Goal: Task Accomplishment & Management: Manage account settings

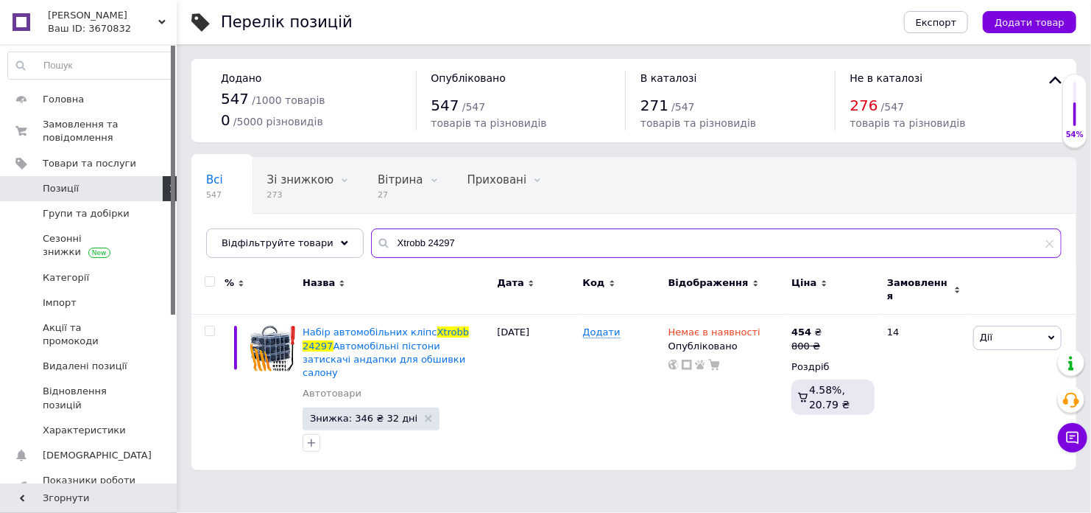
click at [426, 239] on input "Xtrobb 24297" at bounding box center [716, 242] width 691 height 29
paste input "23220"
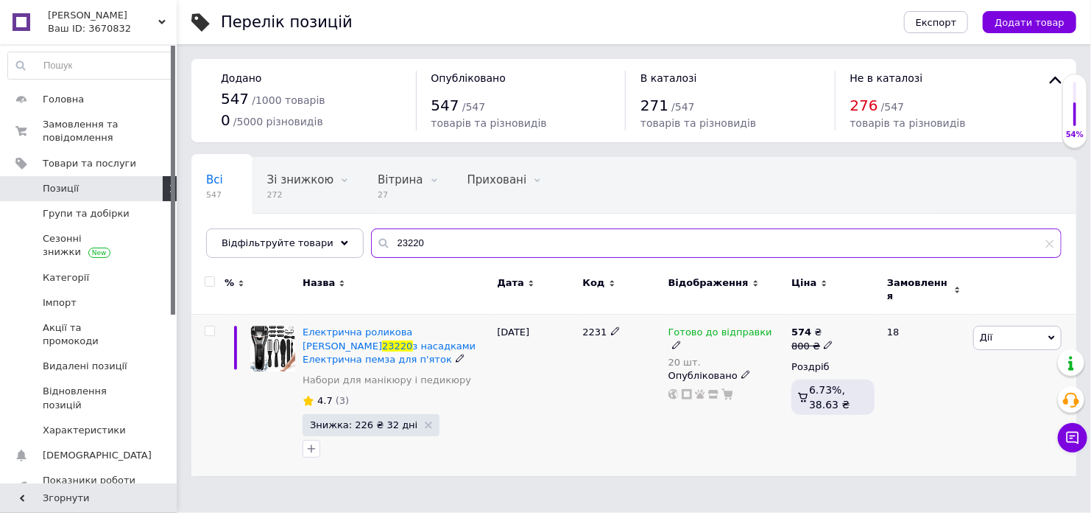
type input "23220"
click at [825, 340] on icon at bounding box center [828, 344] width 9 height 9
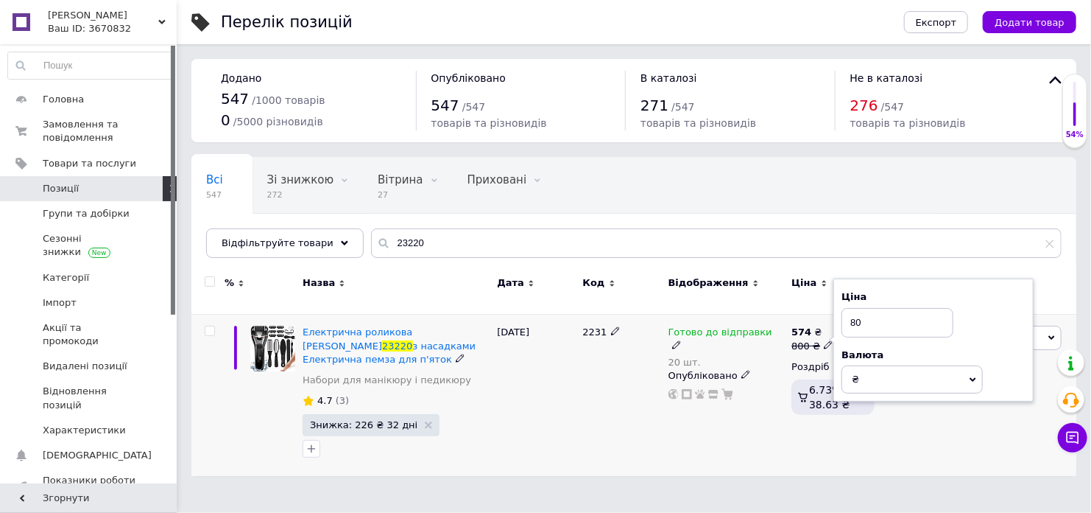
type input "8"
click at [868, 319] on input "79375" at bounding box center [898, 322] width 112 height 29
type input "793.75"
click at [753, 432] on div "Готово до відправки 20 шт. Опубліковано" at bounding box center [727, 394] width 124 height 161
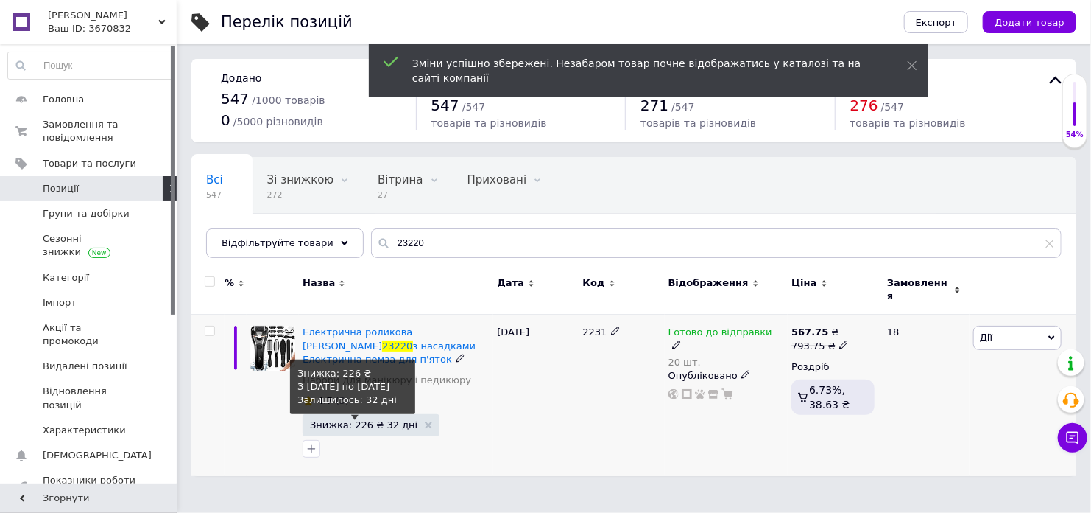
click at [339, 420] on span "Знижка: 226 ₴ 32 дні" at bounding box center [364, 425] width 108 height 10
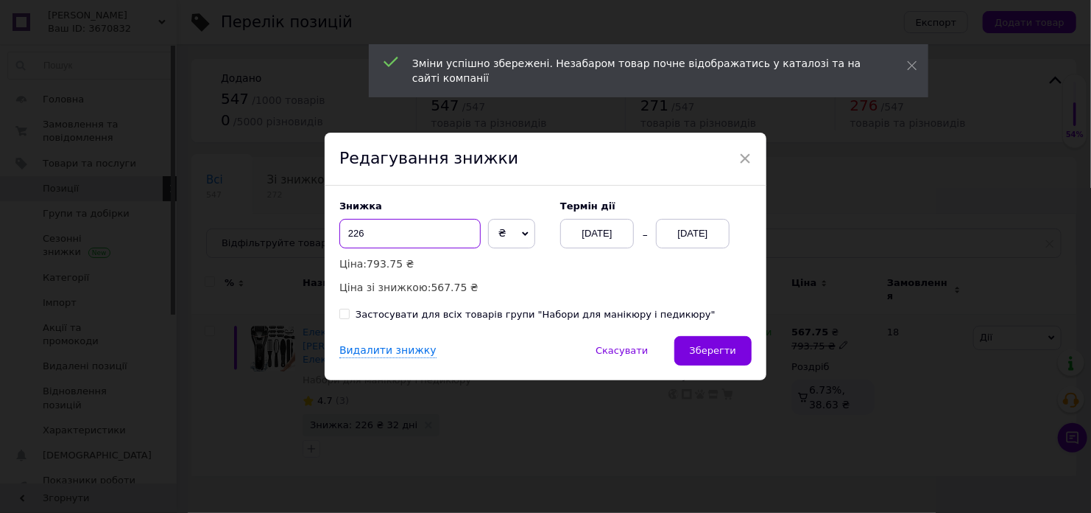
click at [399, 230] on input "226" at bounding box center [410, 233] width 141 height 29
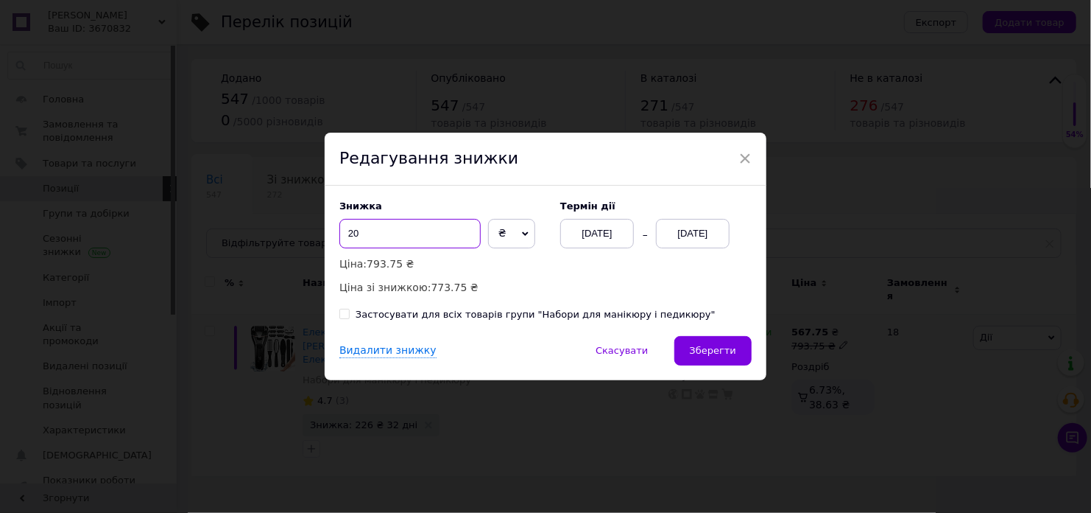
type input "20"
click at [496, 238] on span "₴" at bounding box center [511, 233] width 47 height 29
click at [496, 267] on li "%" at bounding box center [512, 264] width 46 height 21
click at [618, 233] on div "[DATE]" at bounding box center [597, 233] width 74 height 29
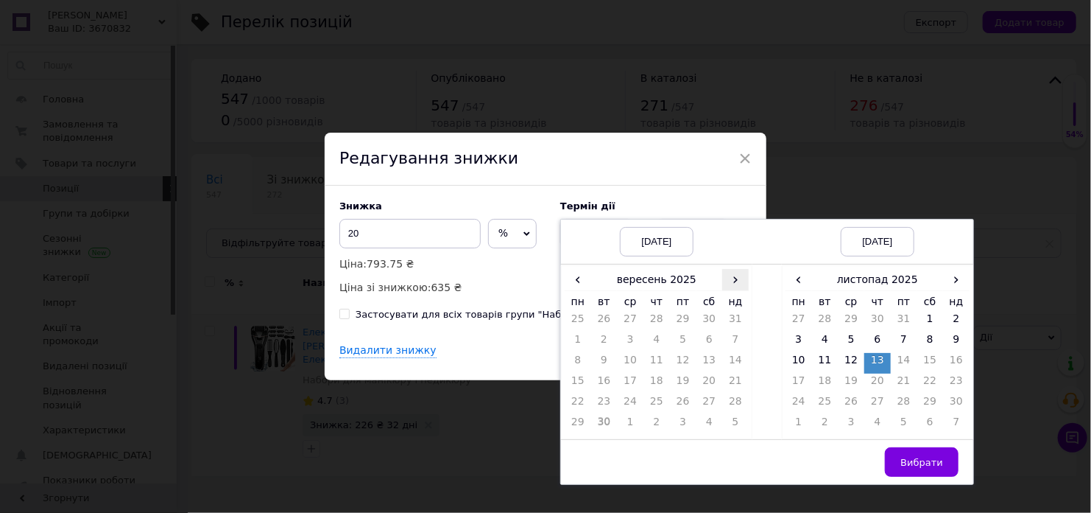
click at [724, 280] on span "›" at bounding box center [735, 279] width 27 height 21
click at [732, 345] on td "12" at bounding box center [735, 342] width 27 height 21
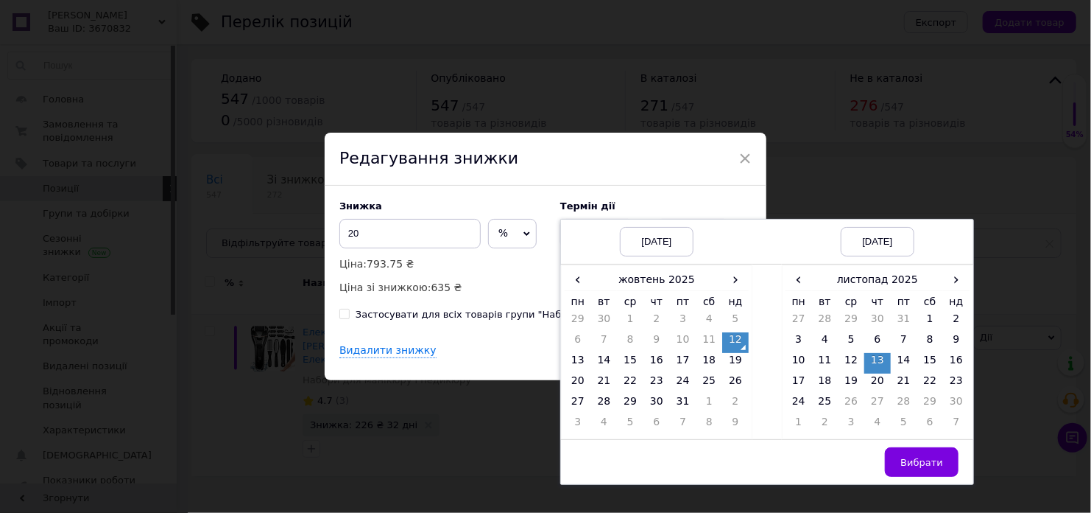
click at [892, 429] on td "5" at bounding box center [904, 425] width 27 height 21
click at [822, 403] on td "25" at bounding box center [825, 404] width 27 height 21
click at [914, 472] on button "Вибрати" at bounding box center [922, 461] width 74 height 29
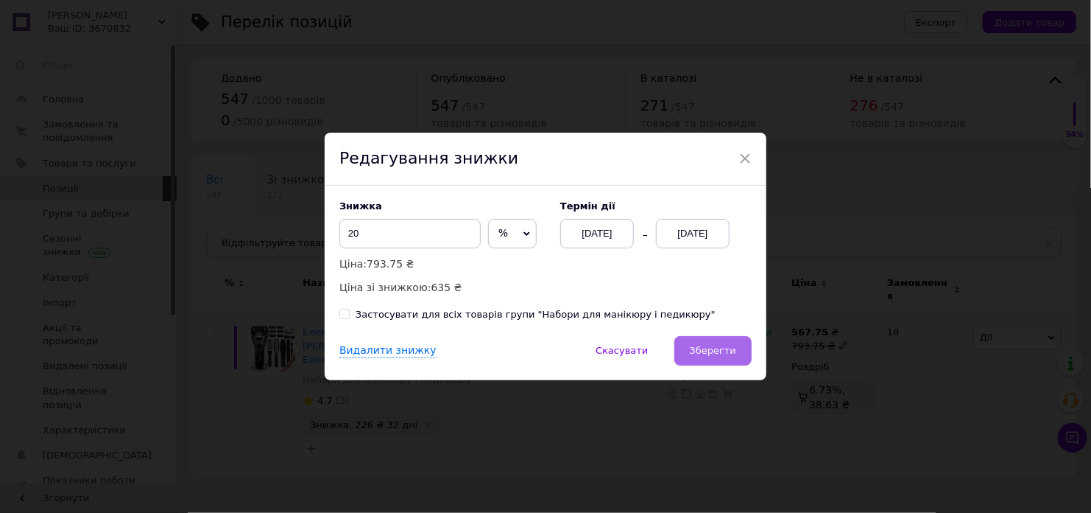
click at [724, 357] on button "Зберегти" at bounding box center [713, 350] width 77 height 29
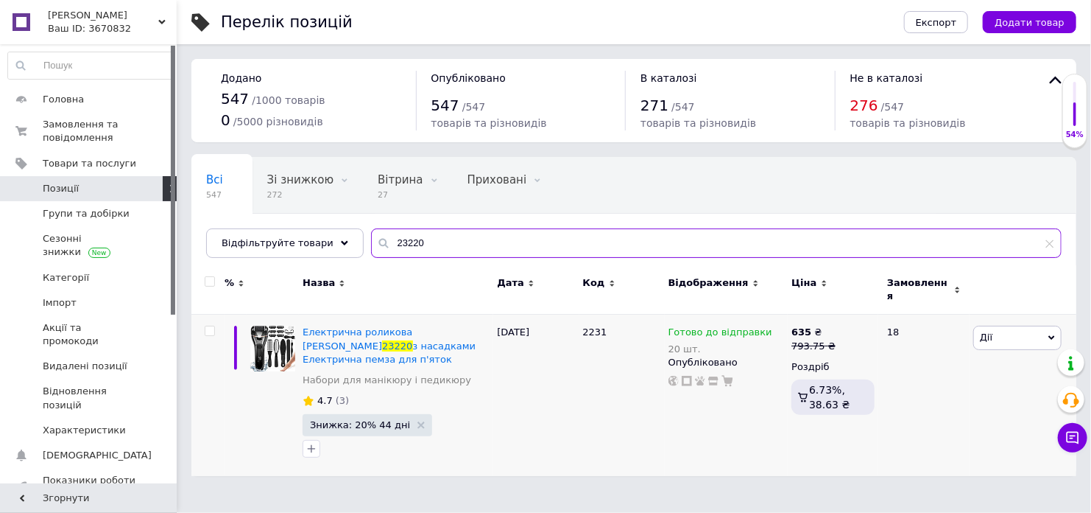
click at [391, 242] on input "23220" at bounding box center [716, 242] width 691 height 29
paste input "19532"
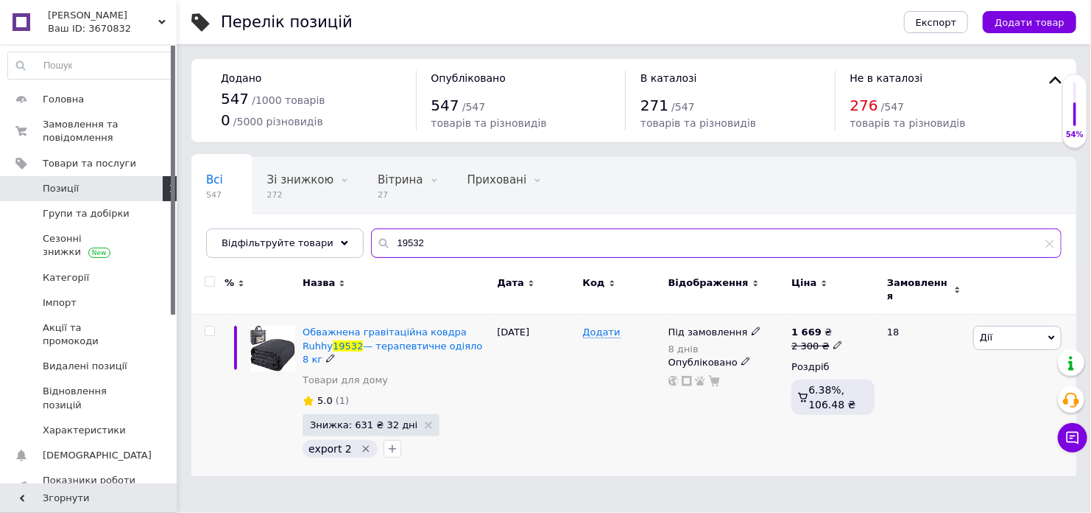
type input "19532"
click at [752, 326] on icon at bounding box center [756, 330] width 9 height 9
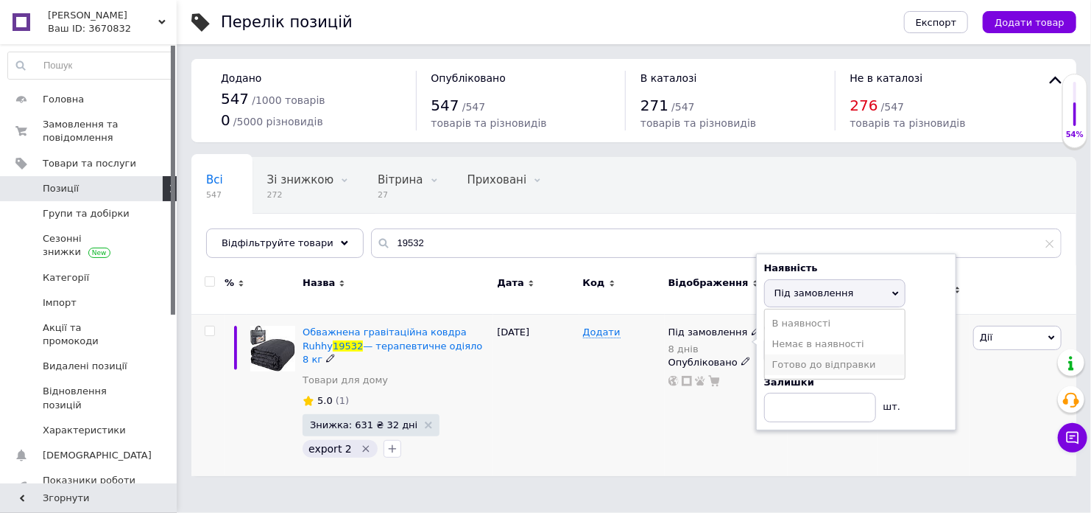
click at [804, 354] on li "Готово до відправки" at bounding box center [835, 364] width 140 height 21
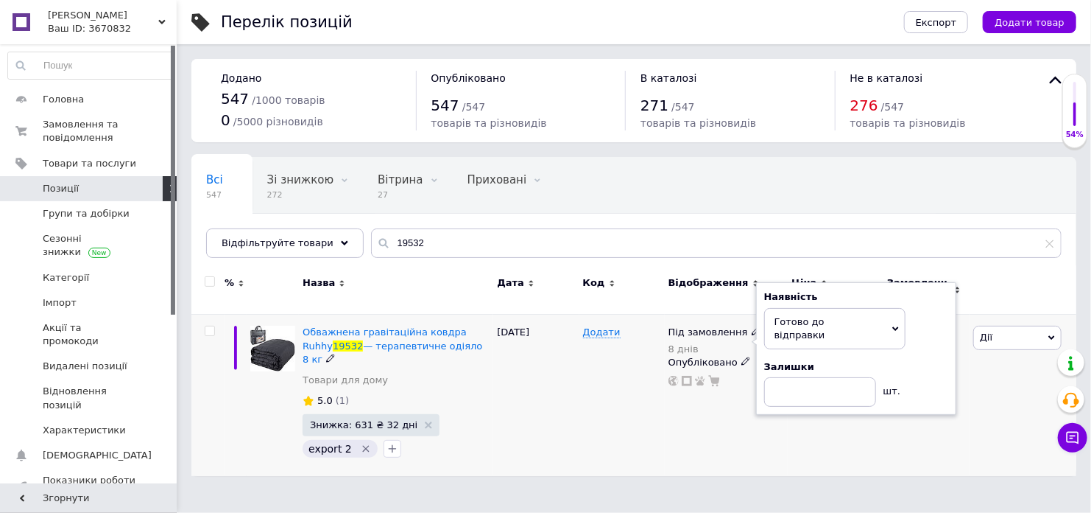
click at [804, 360] on div "Залишки" at bounding box center [856, 366] width 184 height 13
click at [808, 377] on input at bounding box center [820, 391] width 112 height 29
type input "10"
click at [759, 425] on div "Під замовлення 8 днів Наявність [PERSON_NAME] до відправки В наявності Немає в …" at bounding box center [727, 394] width 124 height 161
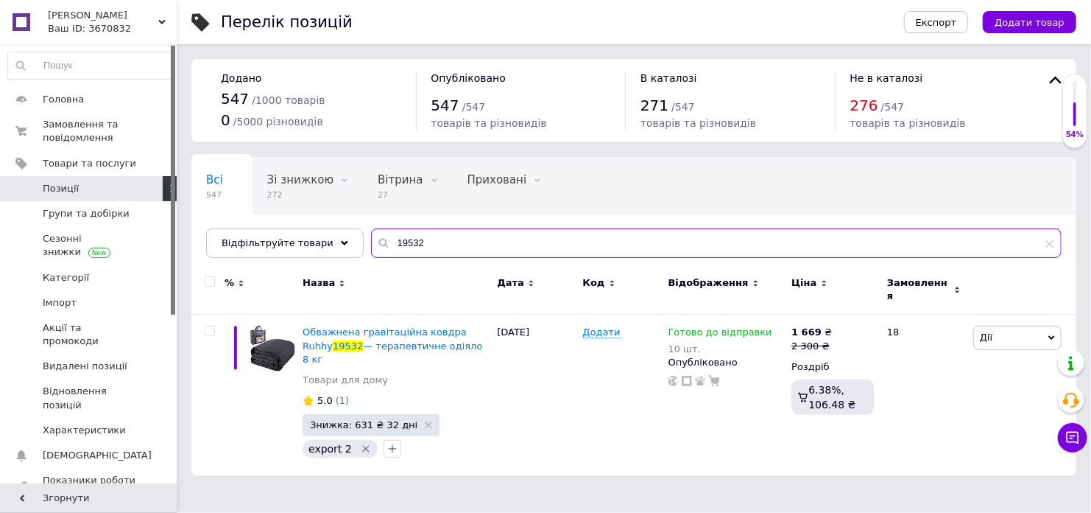
click at [412, 250] on input "19532" at bounding box center [716, 242] width 691 height 29
paste input "3"
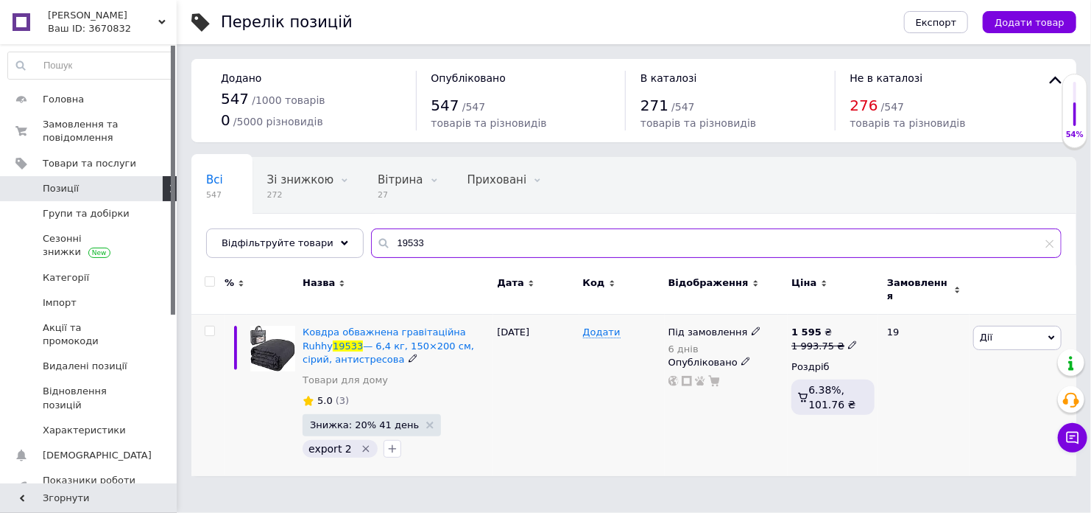
type input "19533"
click at [752, 326] on icon at bounding box center [756, 330] width 9 height 9
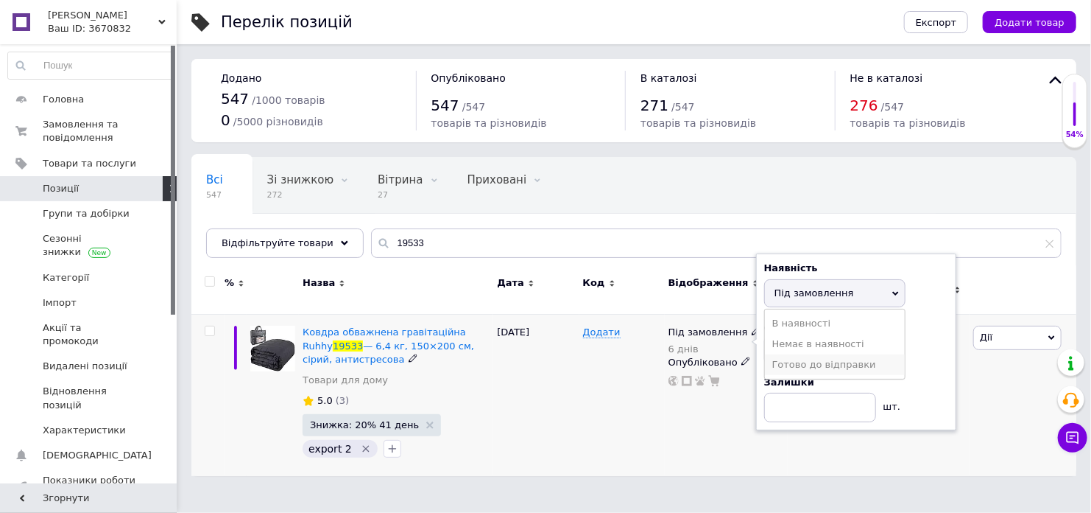
click at [773, 354] on li "Готово до відправки" at bounding box center [835, 364] width 140 height 21
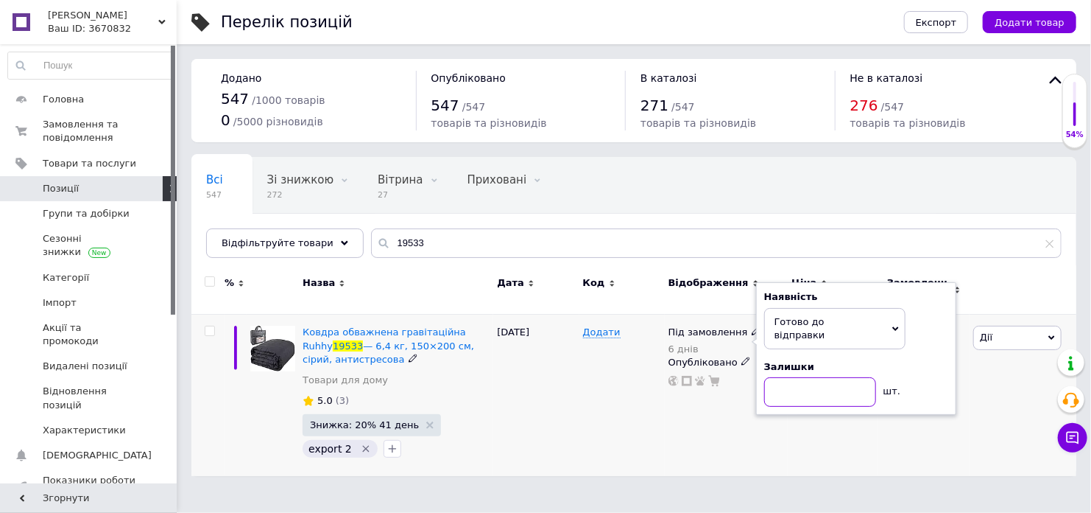
click at [781, 377] on input at bounding box center [820, 391] width 112 height 29
type input "10"
click at [736, 421] on div "Під замовлення 6 днів Наявність [PERSON_NAME] до відправки В наявності Немає в …" at bounding box center [727, 394] width 124 height 161
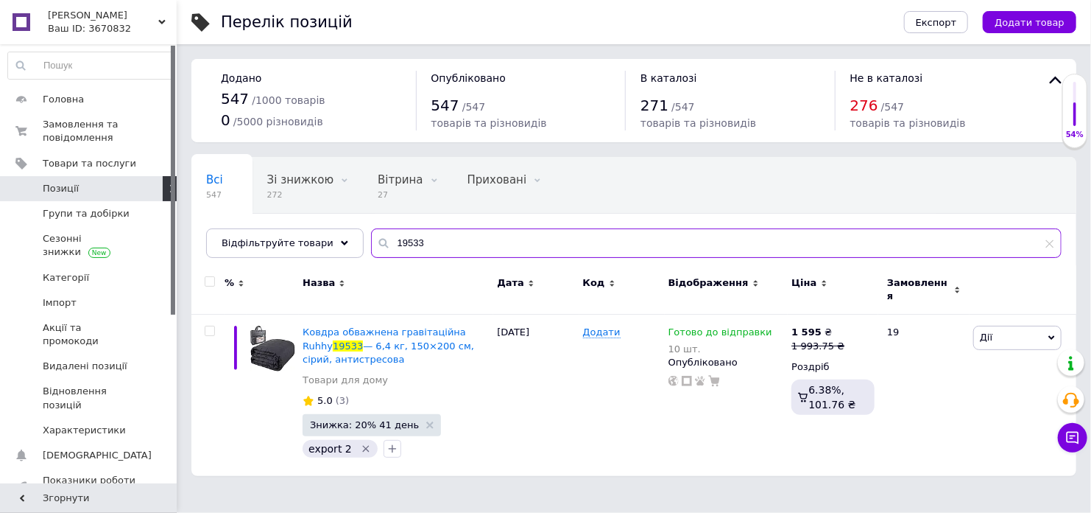
click at [391, 243] on input "19533" at bounding box center [716, 242] width 691 height 29
paste input "4176"
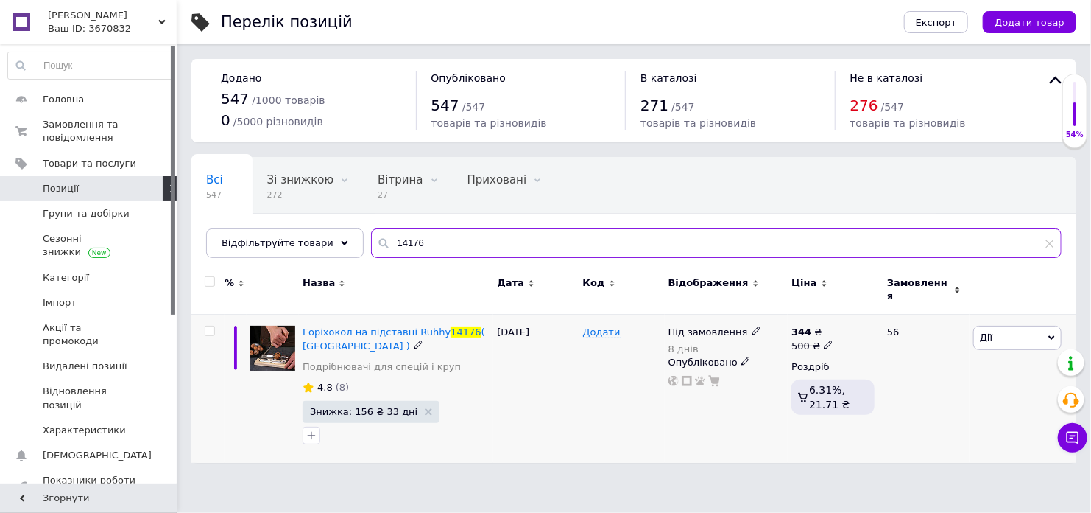
type input "14176"
click at [752, 326] on icon at bounding box center [756, 330] width 9 height 9
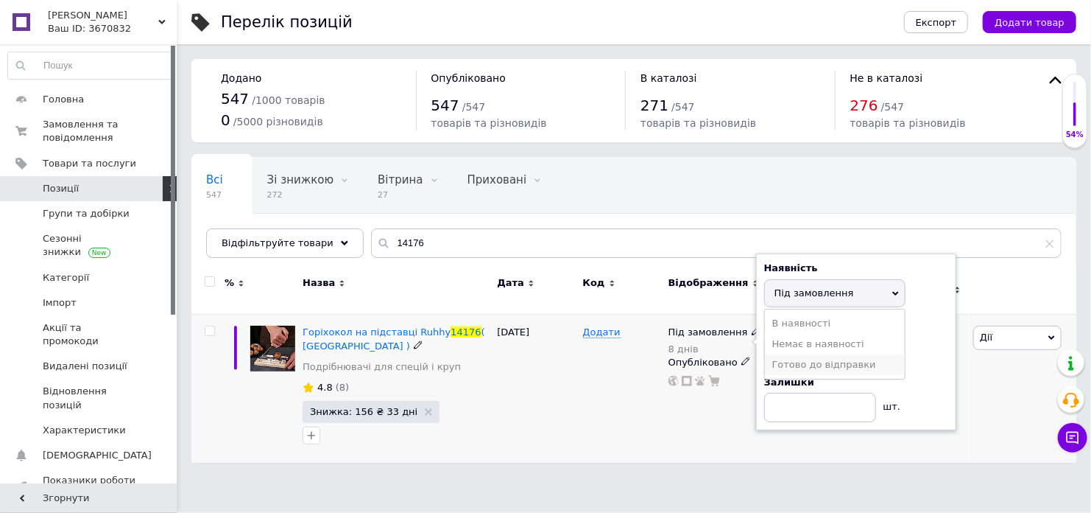
click at [773, 360] on li "Готово до відправки" at bounding box center [835, 364] width 140 height 21
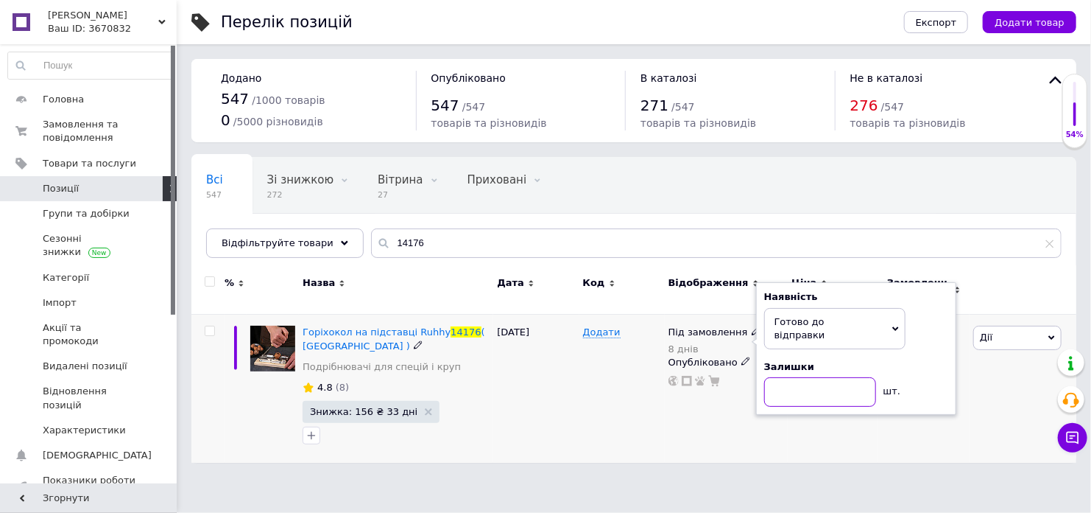
click at [785, 377] on input at bounding box center [820, 391] width 112 height 29
type input "10"
click at [777, 397] on div "Під замовлення 8 днів Наявність [PERSON_NAME] до відправки В наявності Немає в …" at bounding box center [727, 388] width 124 height 148
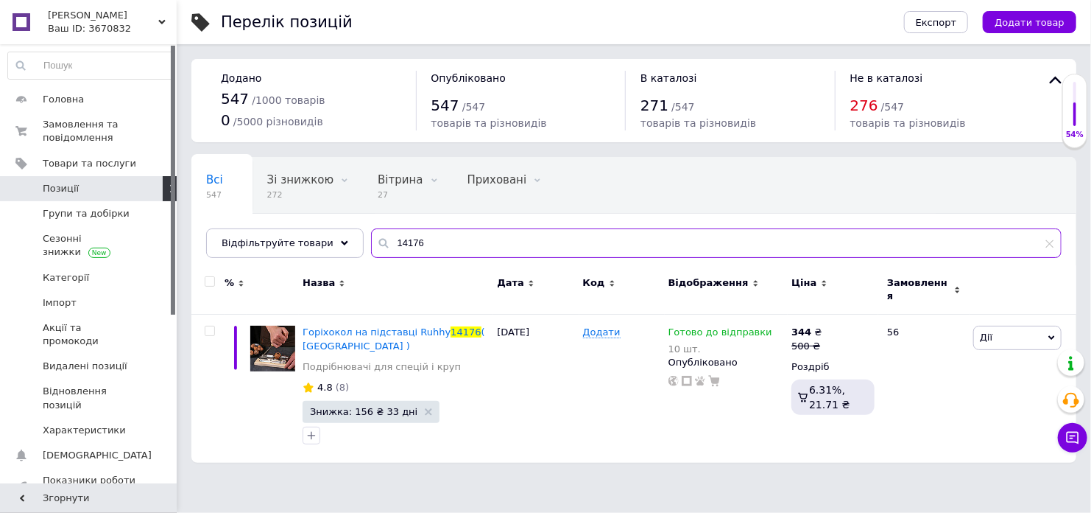
click at [393, 239] on input "14176" at bounding box center [716, 242] width 691 height 29
paste input "23190"
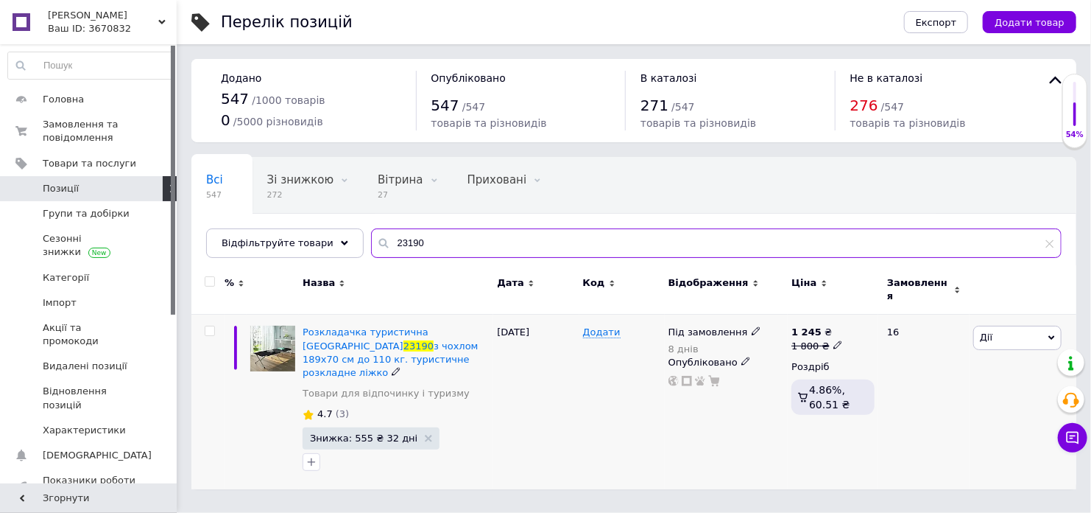
type input "23190"
click at [752, 326] on icon at bounding box center [756, 330] width 9 height 9
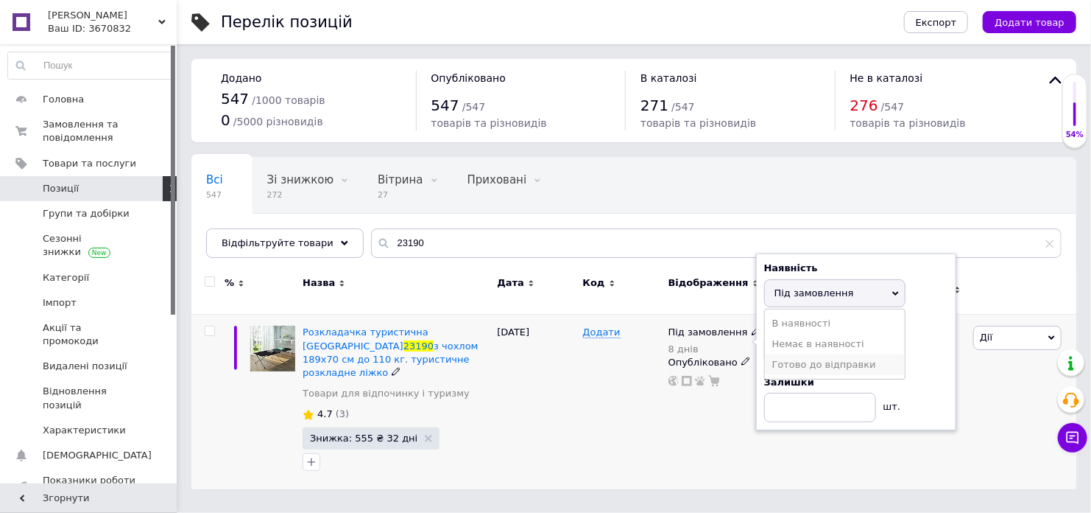
click at [798, 362] on li "Готово до відправки" at bounding box center [835, 364] width 140 height 21
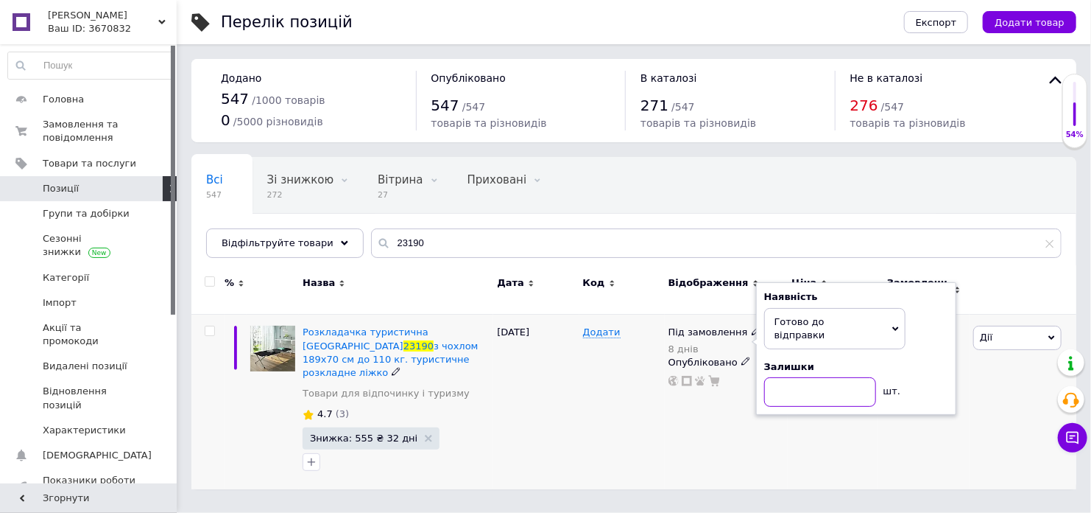
click at [799, 377] on input at bounding box center [820, 391] width 112 height 29
type input "10"
click at [765, 434] on div "Під замовлення 8 днів Наявність [PERSON_NAME] до відправки В наявності Немає в …" at bounding box center [727, 401] width 124 height 175
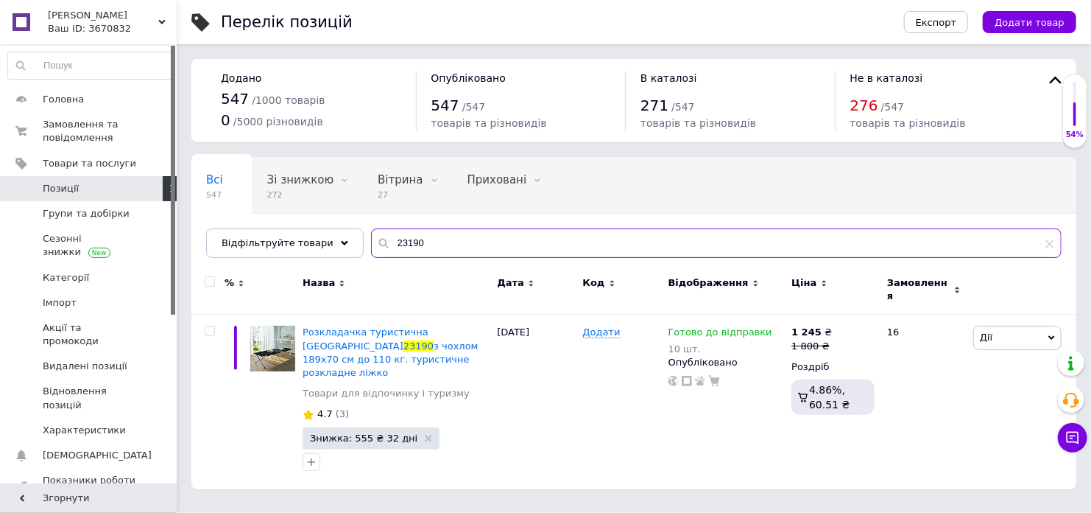
click at [395, 246] on input "23190" at bounding box center [716, 242] width 691 height 29
paste input "Bigstren 19964"
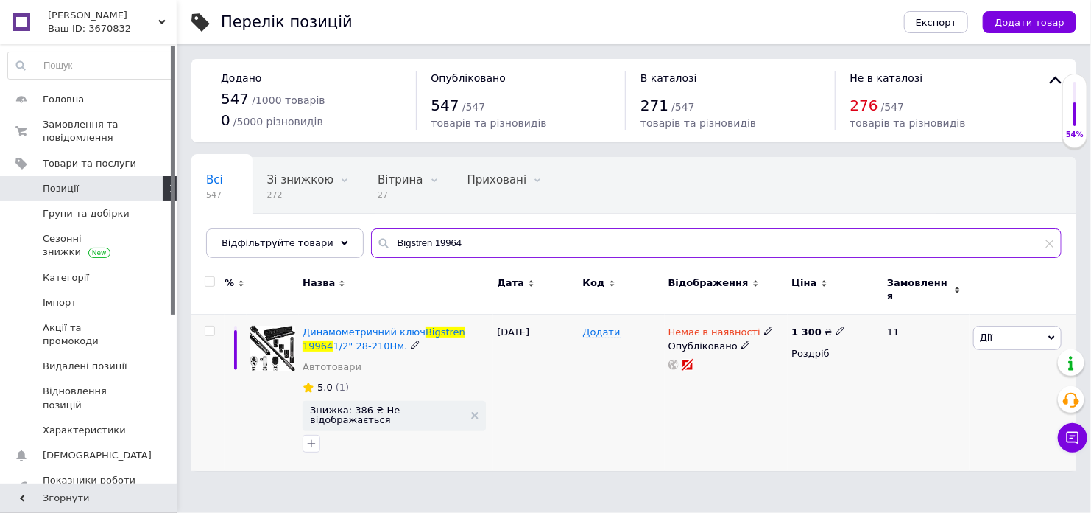
type input "Bigstren 19964"
click at [836, 326] on icon at bounding box center [840, 330] width 9 height 9
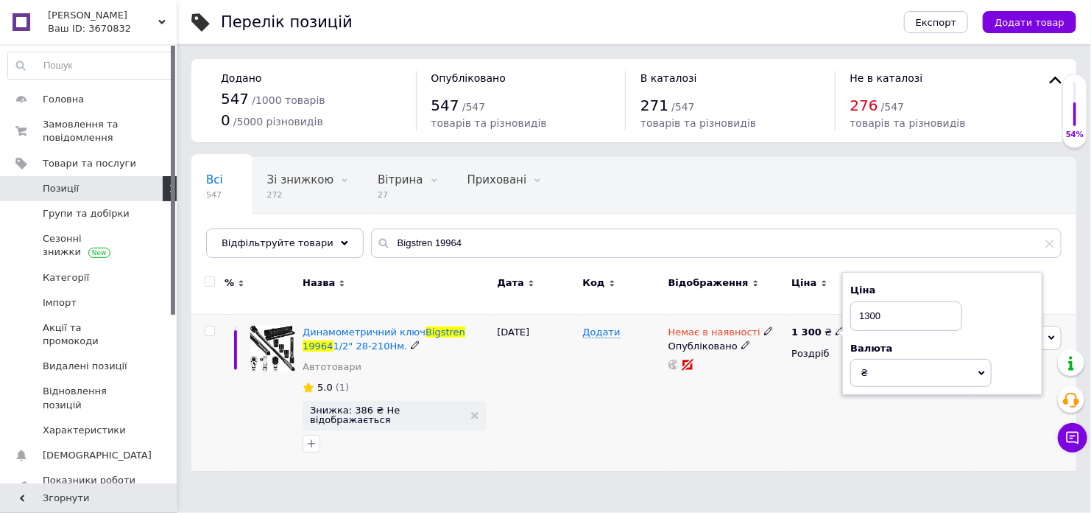
click at [867, 306] on input "1300" at bounding box center [907, 315] width 112 height 29
click at [867, 305] on input "1300" at bounding box center [907, 315] width 112 height 29
type input "1225"
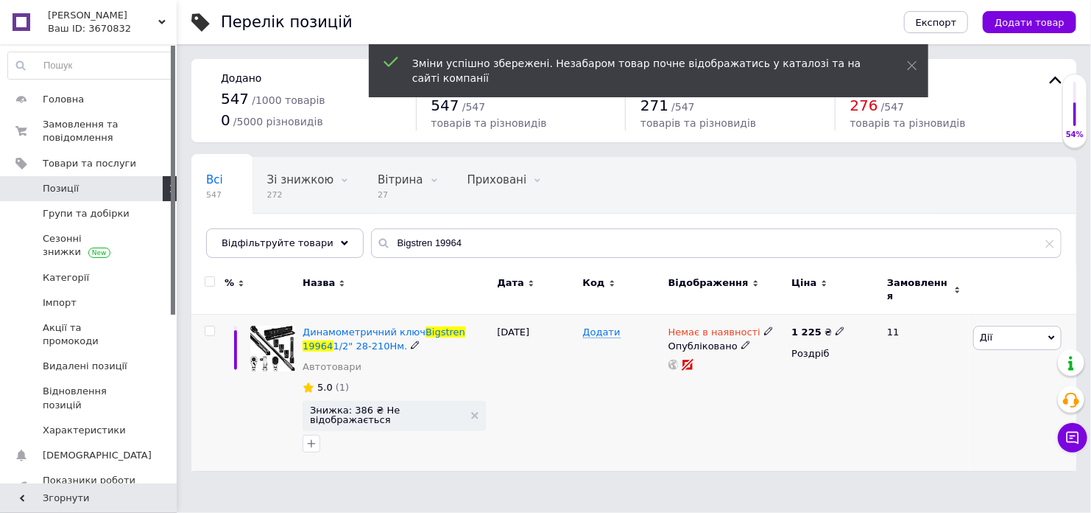
drag, startPoint x: 757, startPoint y: 325, endPoint x: 766, endPoint y: 335, distance: 13.6
click at [764, 326] on icon at bounding box center [768, 330] width 9 height 9
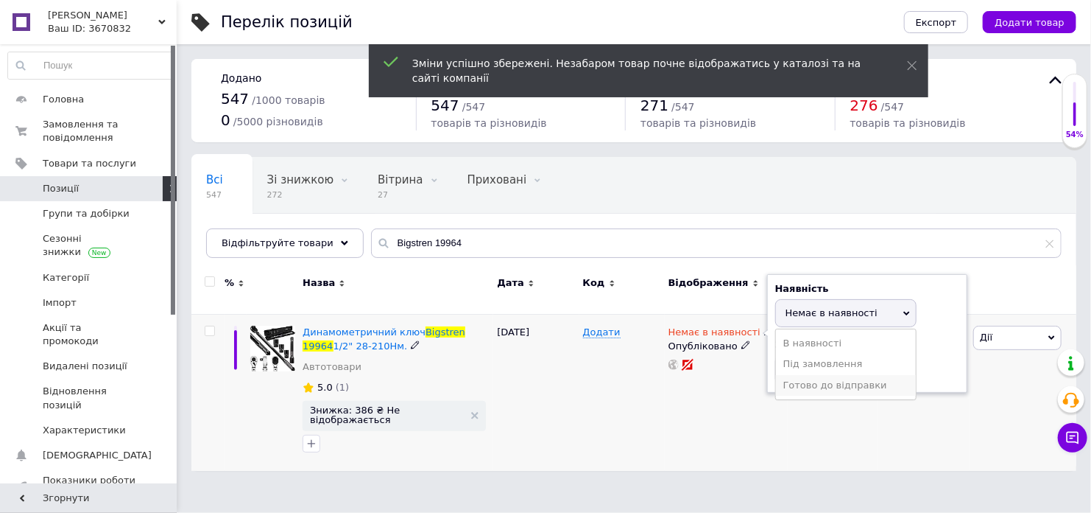
click at [798, 375] on li "Готово до відправки" at bounding box center [846, 385] width 140 height 21
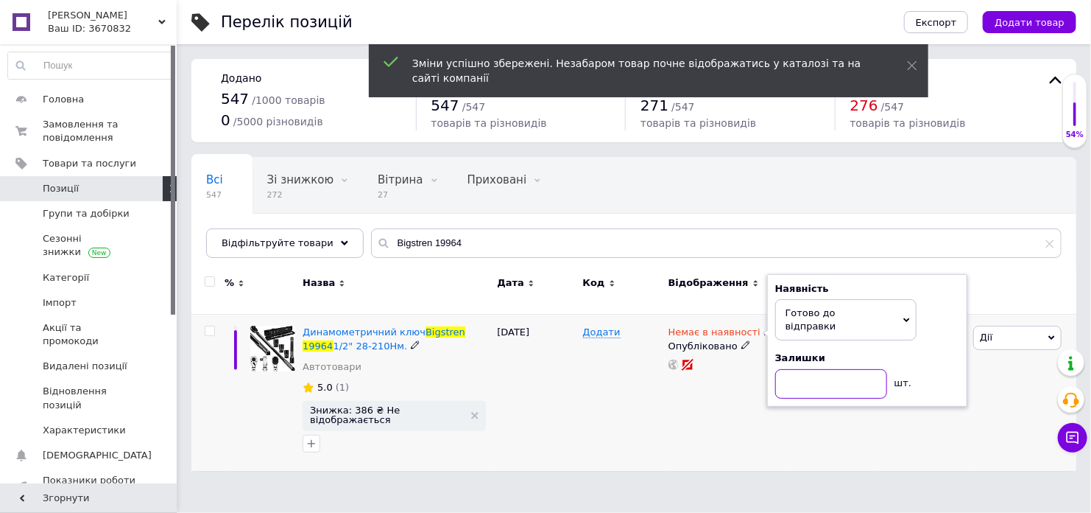
click at [798, 369] on input at bounding box center [831, 383] width 112 height 29
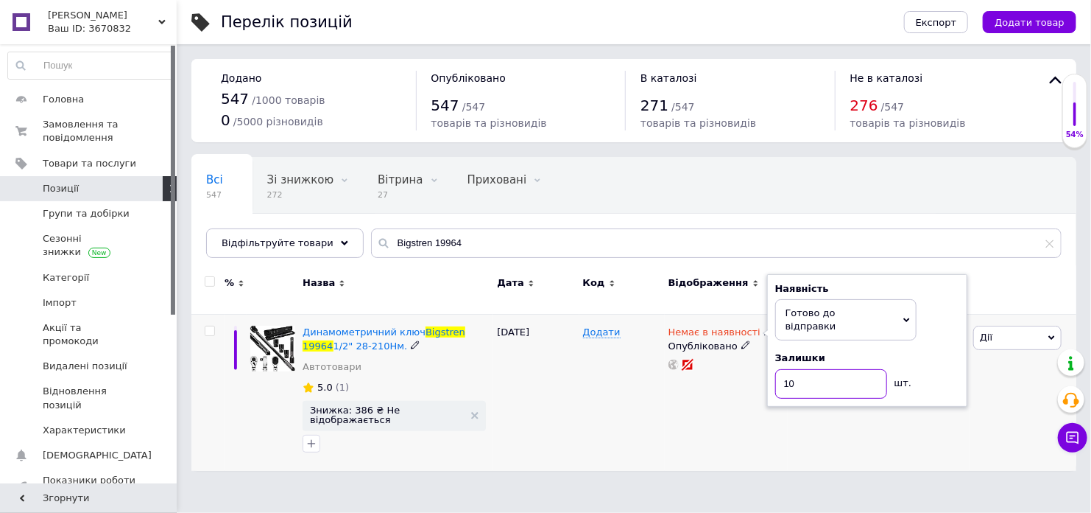
type input "10"
drag, startPoint x: 839, startPoint y: 412, endPoint x: 521, endPoint y: 407, distance: 318.2
click at [839, 412] on div "1 225 ₴ Роздріб" at bounding box center [833, 392] width 91 height 156
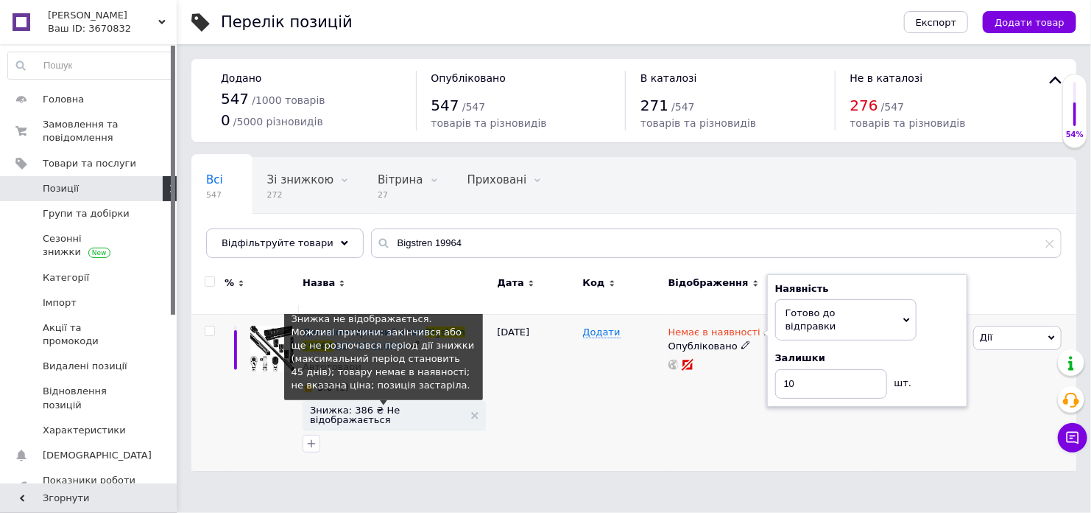
click at [362, 405] on span "Знижка: 386 ₴ Не відображається" at bounding box center [387, 414] width 154 height 19
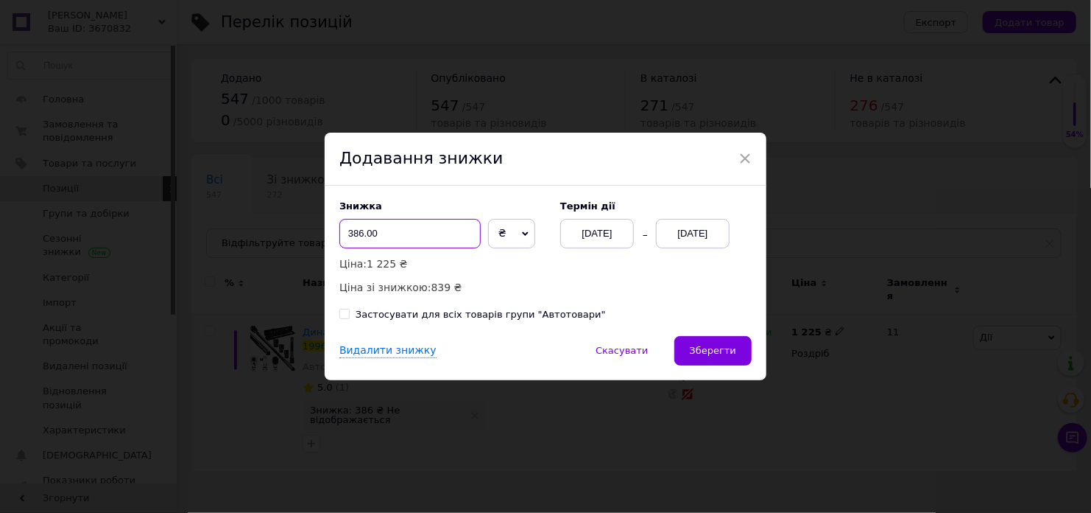
click at [426, 236] on input "386.00" at bounding box center [410, 233] width 141 height 29
type input "20"
click at [499, 233] on span "₴" at bounding box center [503, 233] width 8 height 12
click at [497, 267] on li "%" at bounding box center [512, 264] width 46 height 21
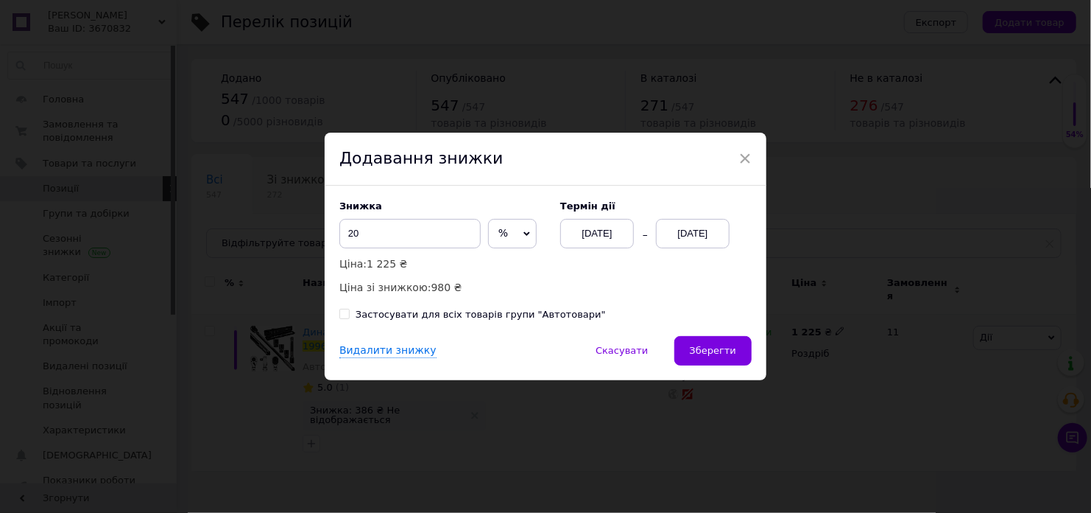
click at [686, 235] on div "[DATE]" at bounding box center [693, 233] width 74 height 29
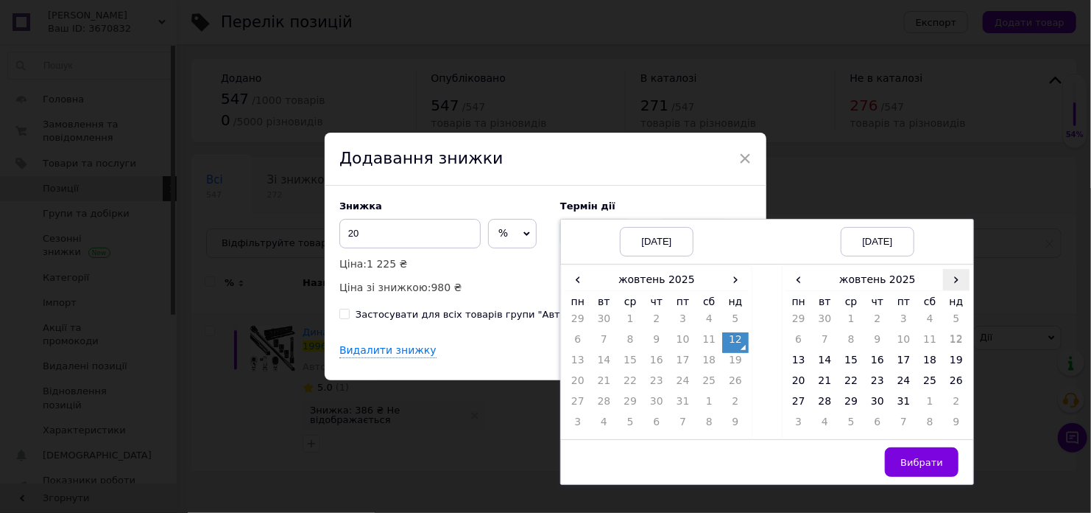
click at [951, 275] on span "›" at bounding box center [956, 279] width 27 height 21
click at [823, 404] on td "25" at bounding box center [825, 404] width 27 height 21
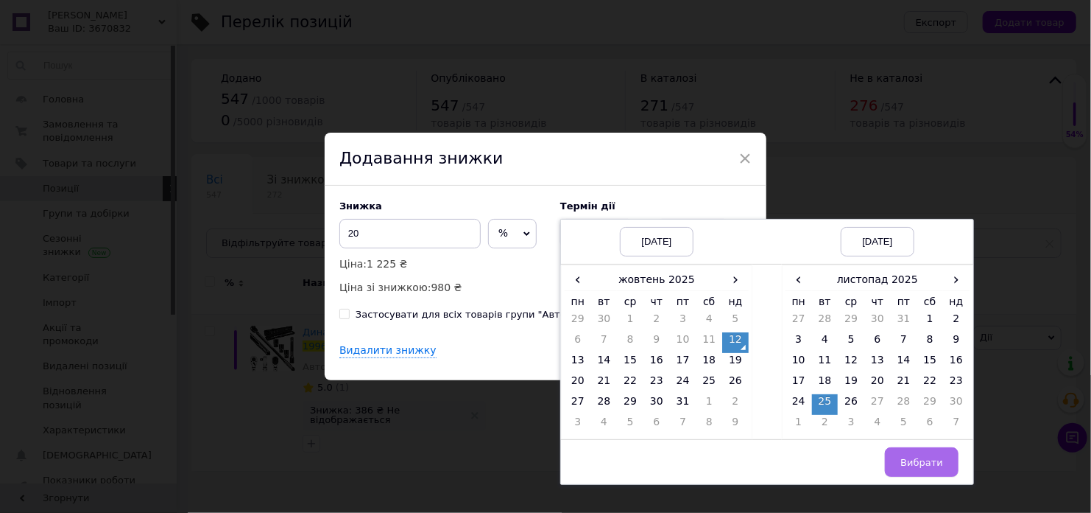
click at [899, 460] on button "Вибрати" at bounding box center [922, 461] width 74 height 29
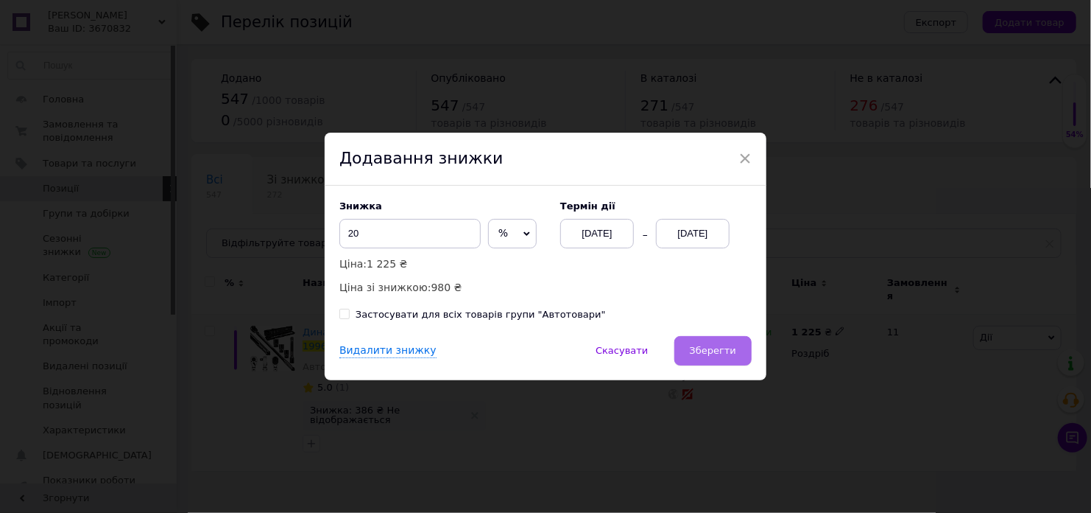
click at [733, 362] on button "Зберегти" at bounding box center [713, 350] width 77 height 29
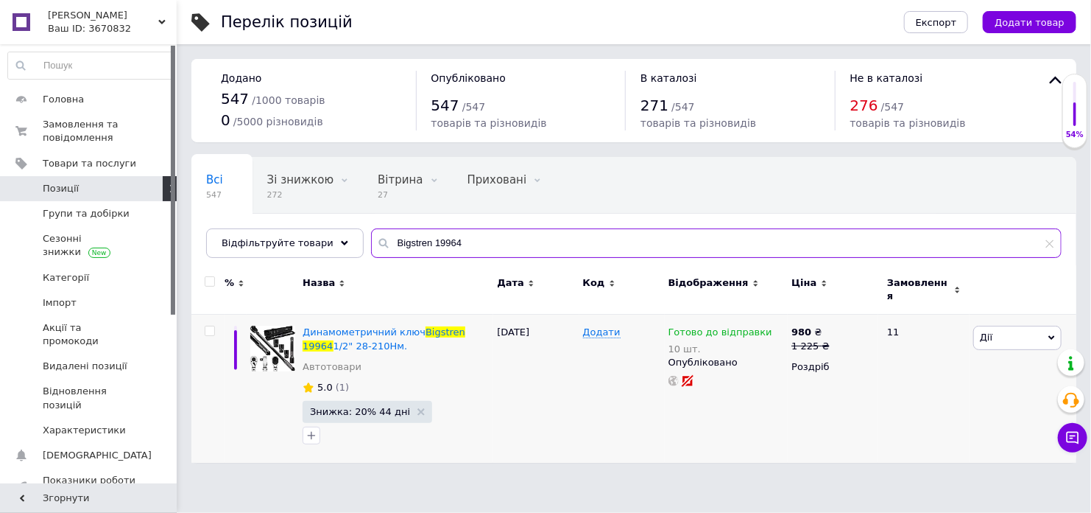
click at [402, 239] on input "Bigstren 19964" at bounding box center [716, 242] width 691 height 29
paste input "Kruzzel 22712"
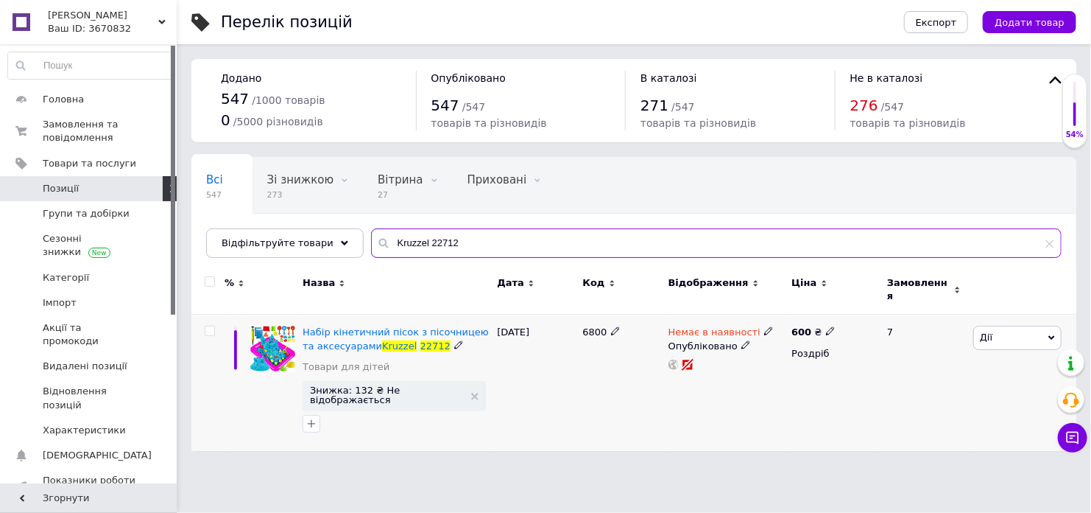
type input "Kruzzel 22712"
click at [764, 326] on icon at bounding box center [768, 330] width 9 height 9
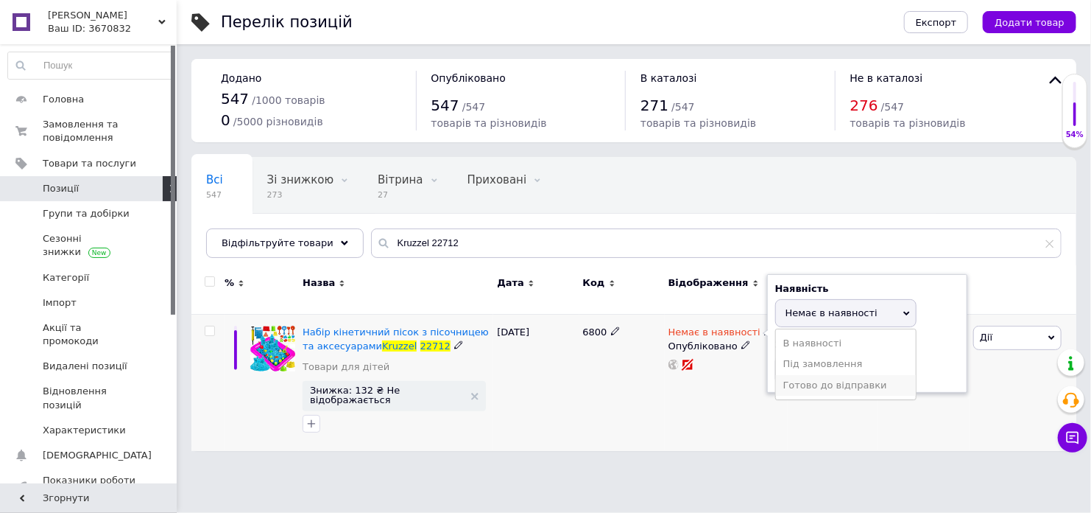
click at [792, 375] on li "Готово до відправки" at bounding box center [846, 385] width 140 height 21
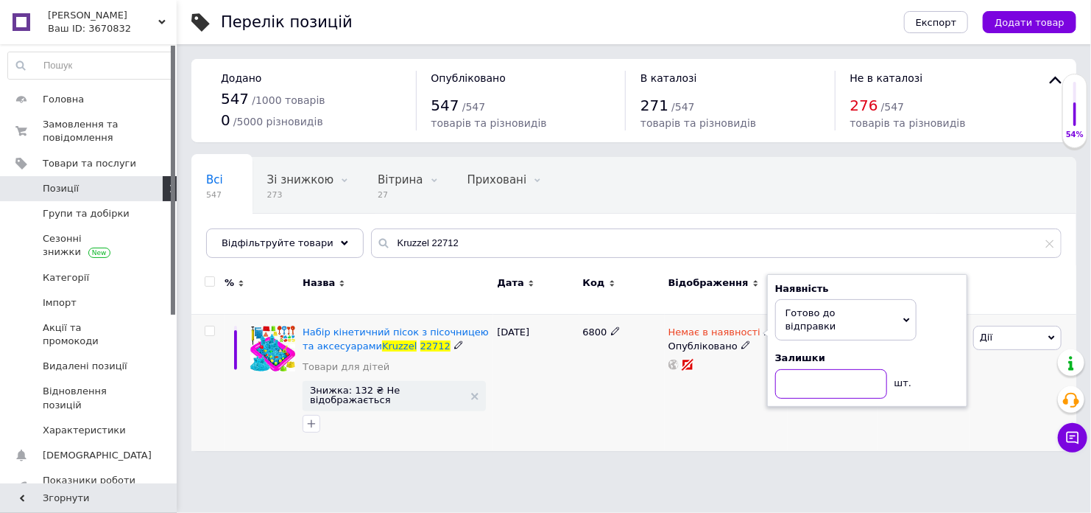
click at [792, 369] on input at bounding box center [831, 383] width 112 height 29
type input "5"
click at [817, 437] on div "Перелік позицій Експорт Додати товар Додано 547 / 1000 товарів 0 / 5000 різнови…" at bounding box center [634, 232] width 915 height 465
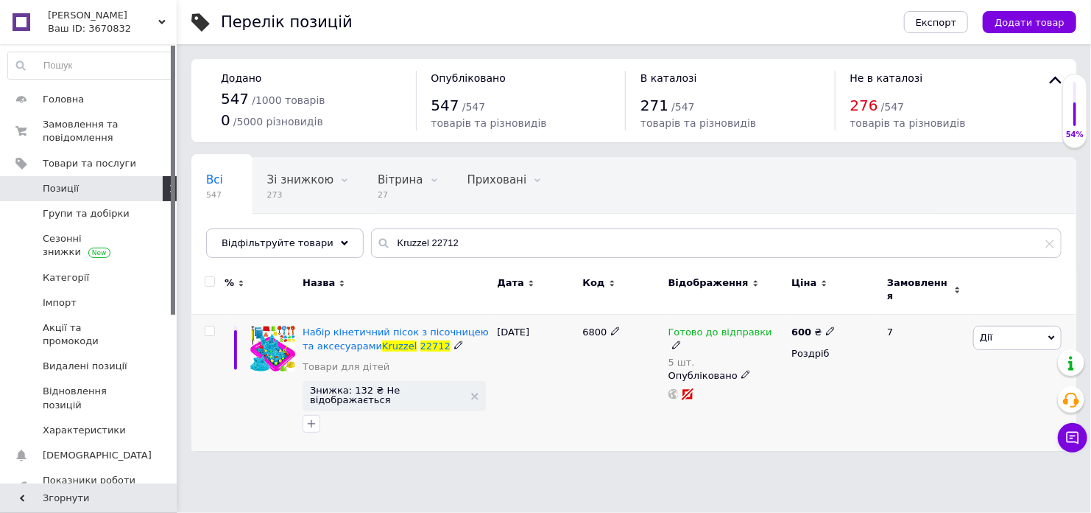
click at [820, 427] on div "600 ₴ Роздріб" at bounding box center [833, 382] width 91 height 136
click at [819, 326] on div "600 ₴" at bounding box center [813, 332] width 43 height 13
type input "6"
type input "765"
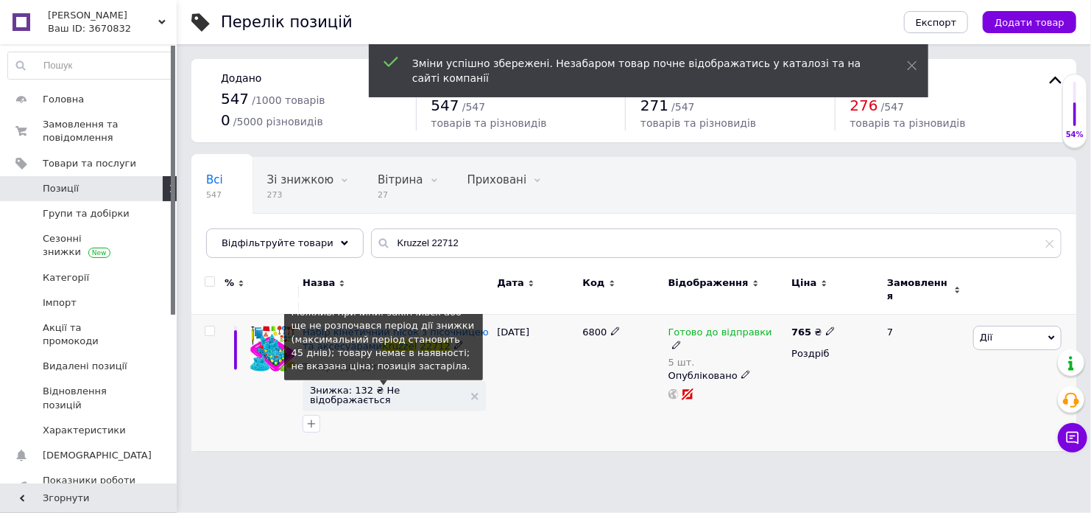
click at [334, 385] on span "Знижка: 132 ₴ Не відображається" at bounding box center [387, 394] width 154 height 19
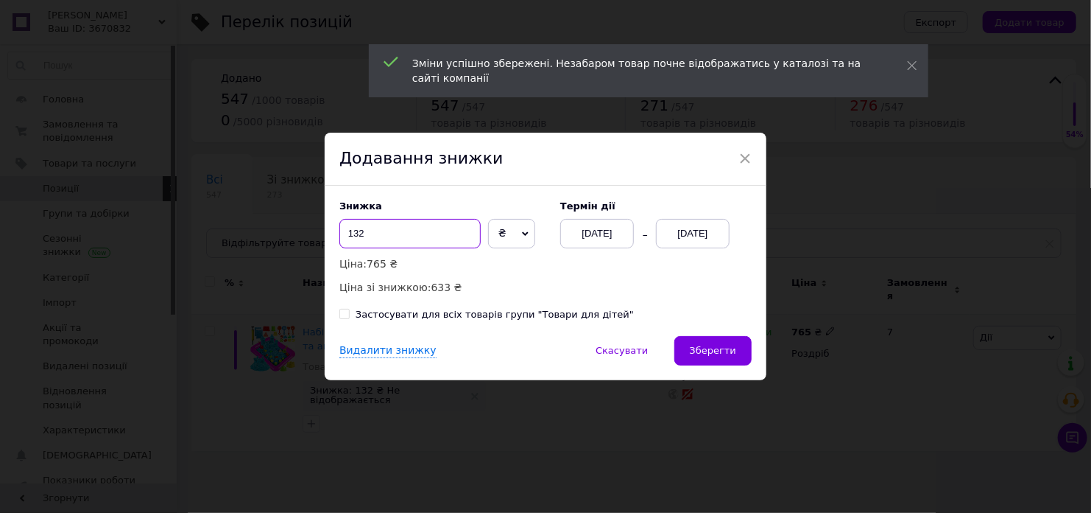
click at [401, 238] on input "132" at bounding box center [410, 233] width 141 height 29
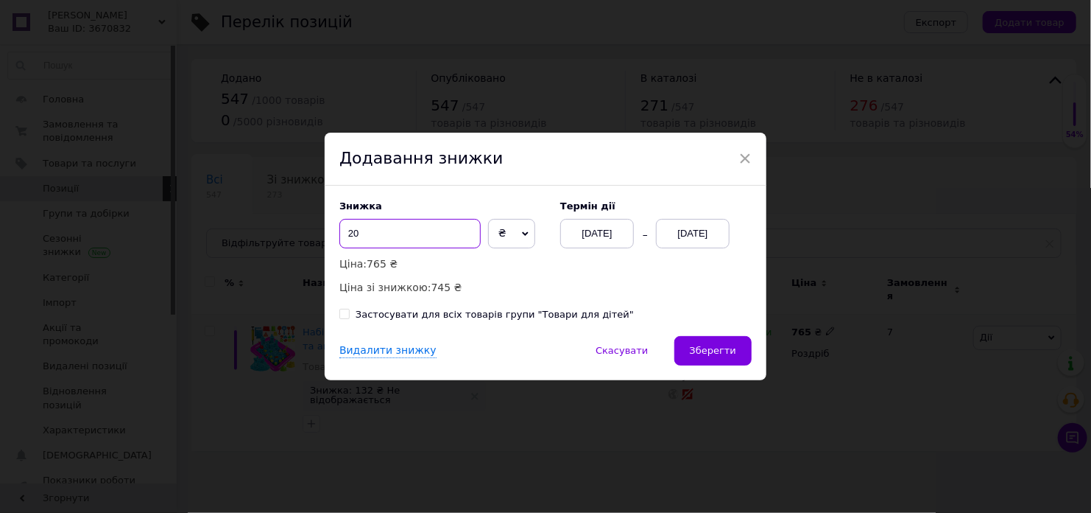
type input "20"
click at [508, 236] on span "₴" at bounding box center [511, 233] width 47 height 29
click at [506, 257] on li "%" at bounding box center [512, 264] width 46 height 21
click at [712, 348] on span "Зберегти" at bounding box center [713, 350] width 46 height 11
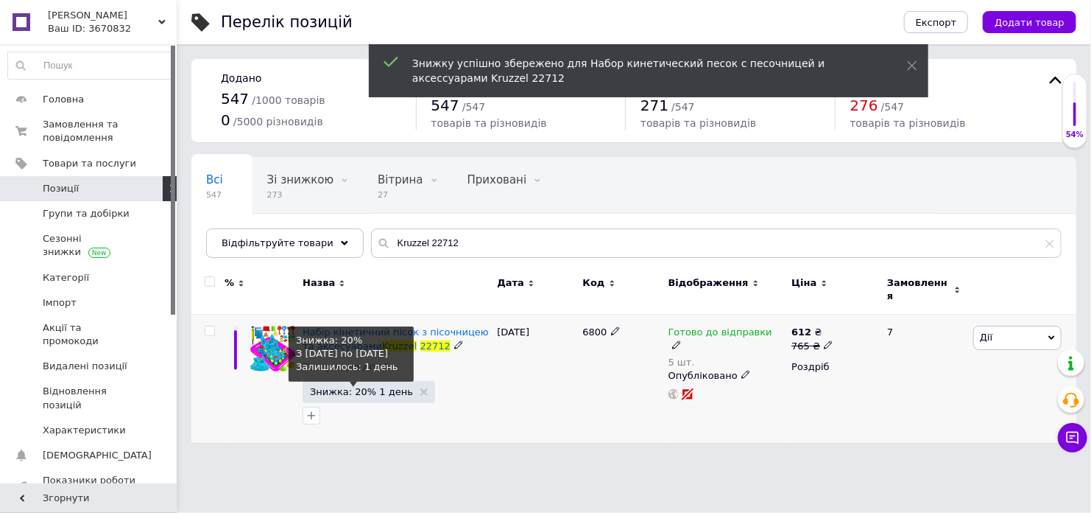
click at [376, 387] on span "Знижка: 20% 1 день" at bounding box center [361, 392] width 103 height 10
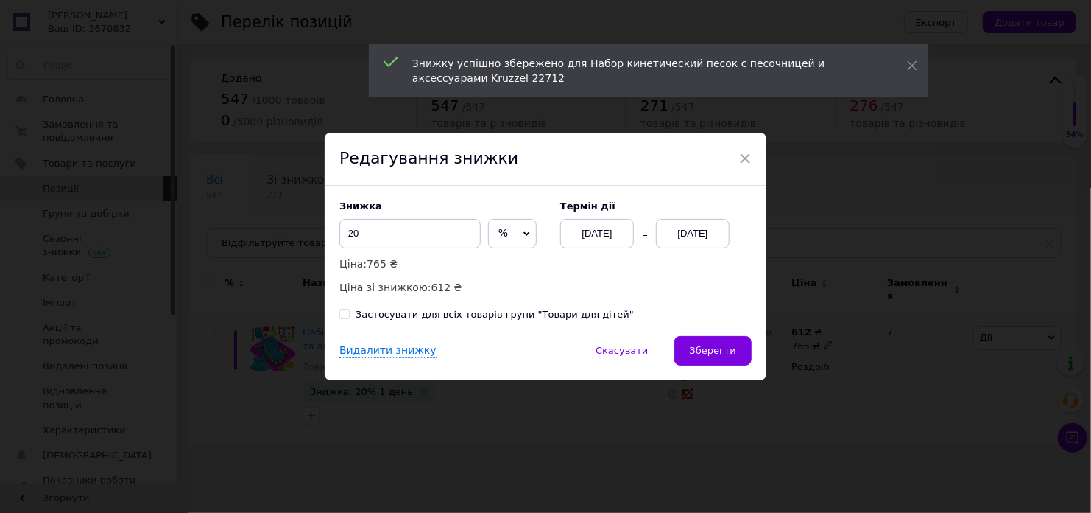
click at [703, 245] on div "[DATE]" at bounding box center [693, 233] width 74 height 29
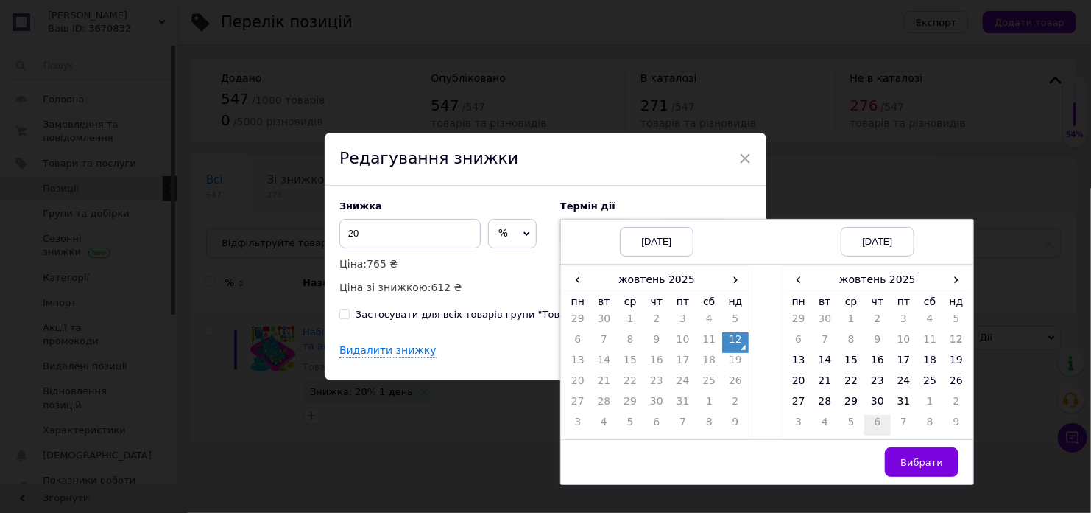
click at [879, 419] on td "6" at bounding box center [878, 425] width 27 height 21
click at [896, 381] on td "21" at bounding box center [904, 383] width 27 height 21
click at [840, 403] on td "26" at bounding box center [851, 404] width 27 height 21
click at [826, 401] on td "25" at bounding box center [825, 404] width 27 height 21
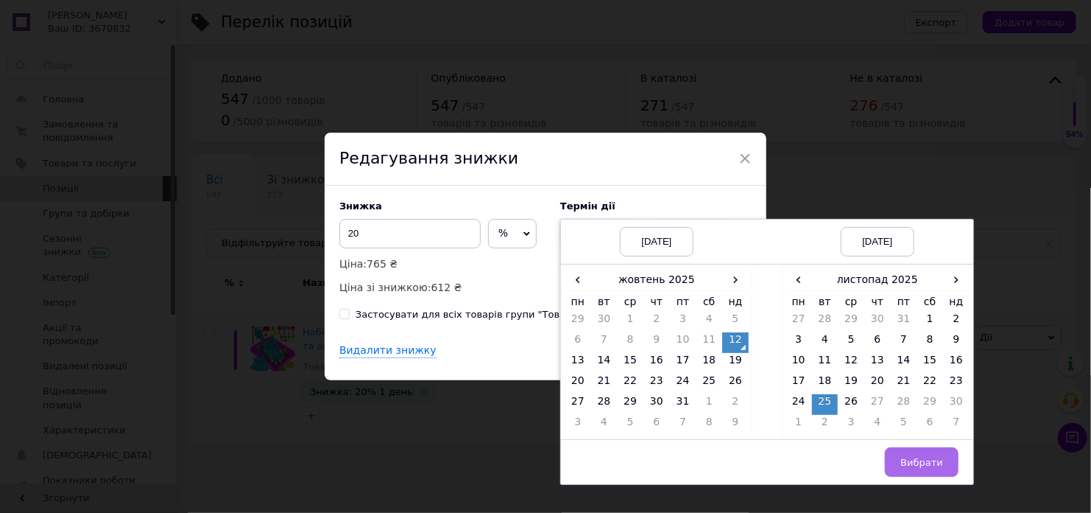
click at [912, 461] on span "Вибрати" at bounding box center [922, 462] width 43 height 11
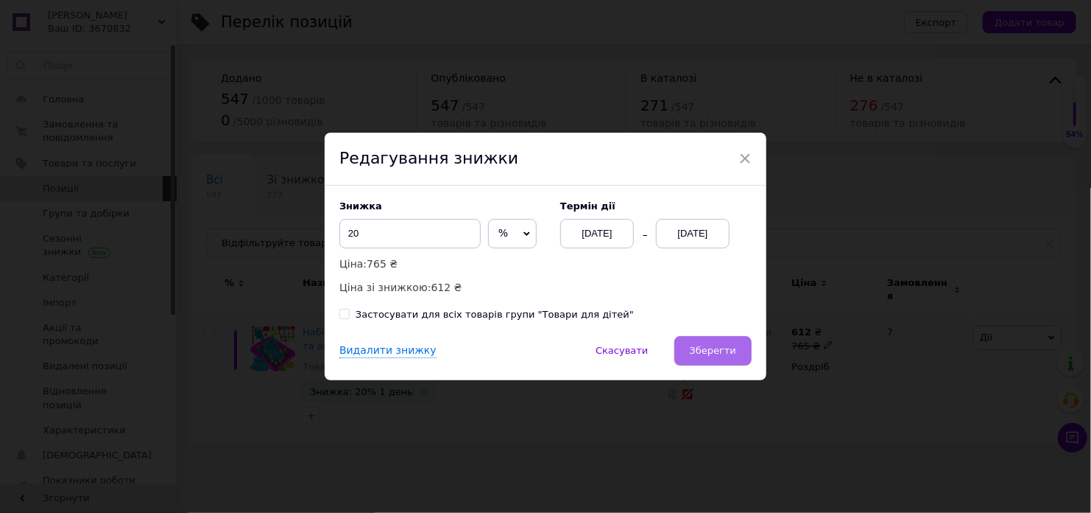
click at [726, 362] on button "Зберегти" at bounding box center [713, 350] width 77 height 29
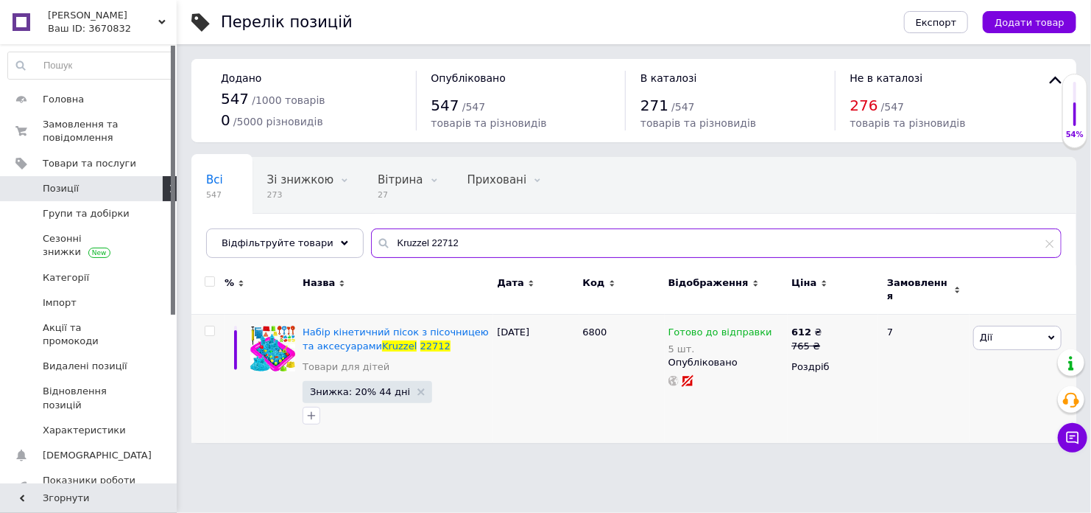
click at [416, 242] on input "Kruzzel 22712" at bounding box center [716, 242] width 691 height 29
paste input "Vileda Turbo 3in1"
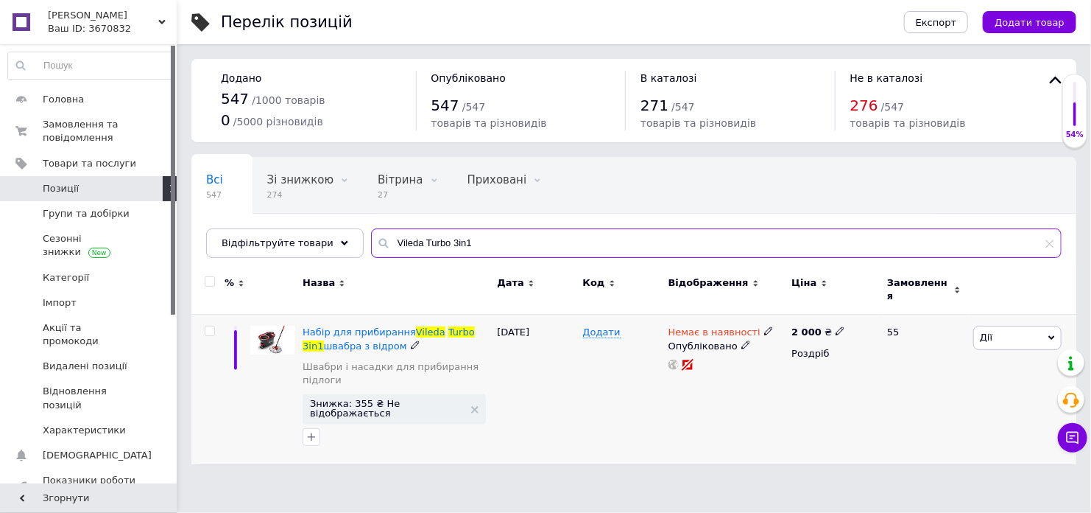
type input "Vileda Turbo 3in1"
click at [836, 327] on use at bounding box center [840, 331] width 8 height 8
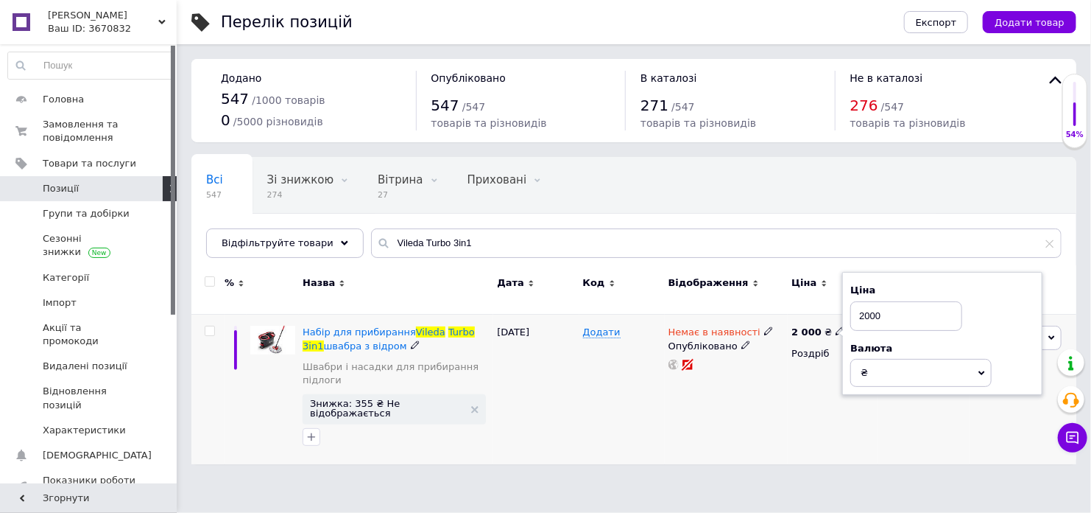
click at [871, 308] on input "2000" at bounding box center [907, 315] width 112 height 29
type input "2112.5"
click at [773, 404] on div "Немає в наявності Опубліковано" at bounding box center [727, 389] width 124 height 150
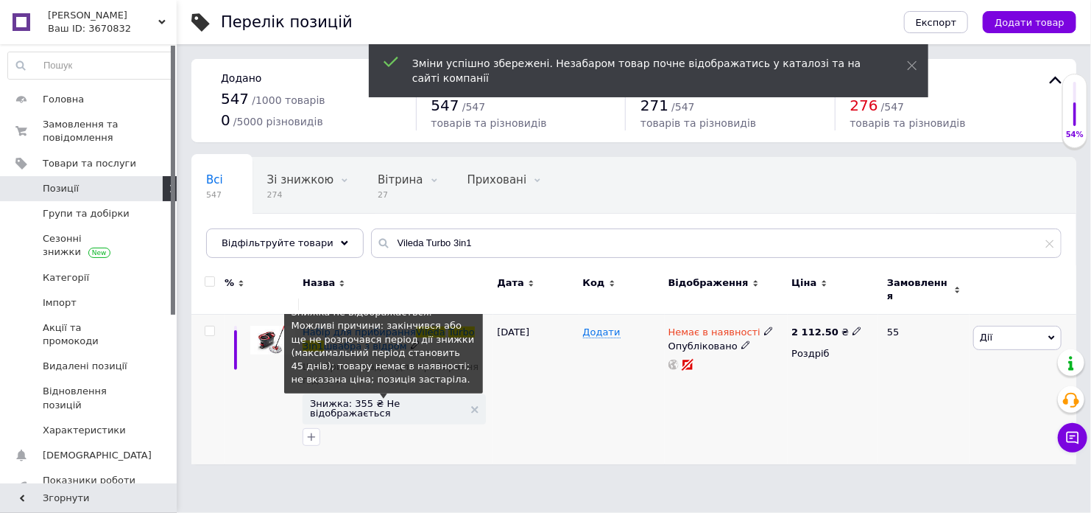
click at [362, 399] on span "Знижка: 355 ₴ Не відображається" at bounding box center [387, 407] width 154 height 19
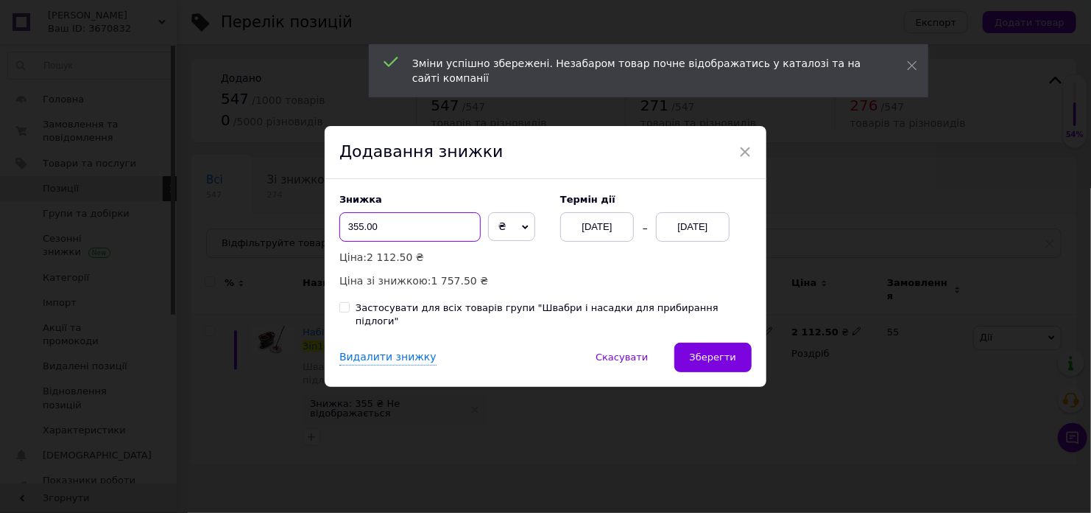
click at [396, 236] on input "355.00" at bounding box center [410, 226] width 141 height 29
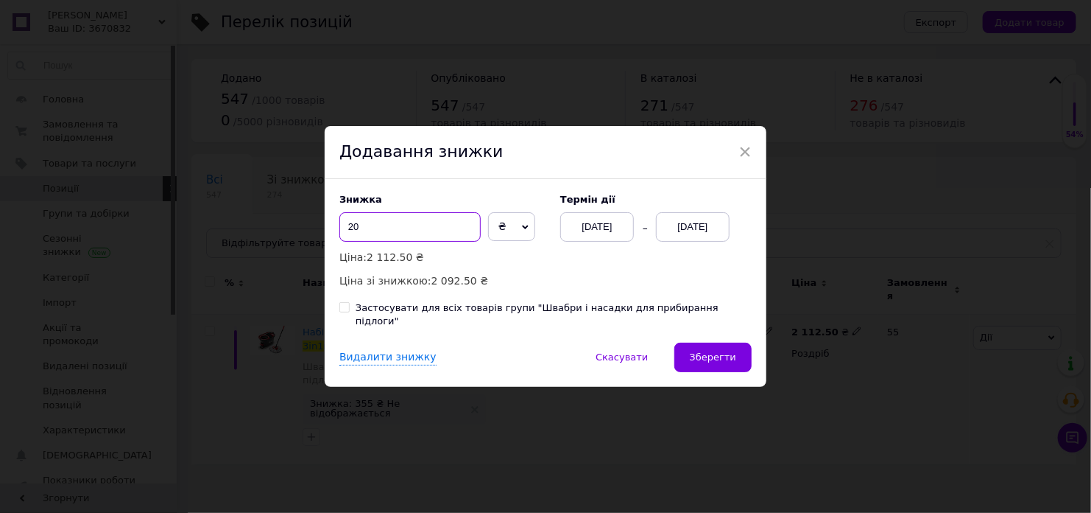
type input "20"
click at [503, 231] on span "₴" at bounding box center [511, 226] width 47 height 29
click at [504, 261] on li "%" at bounding box center [512, 257] width 46 height 21
click at [714, 351] on span "Зберегти" at bounding box center [713, 356] width 46 height 11
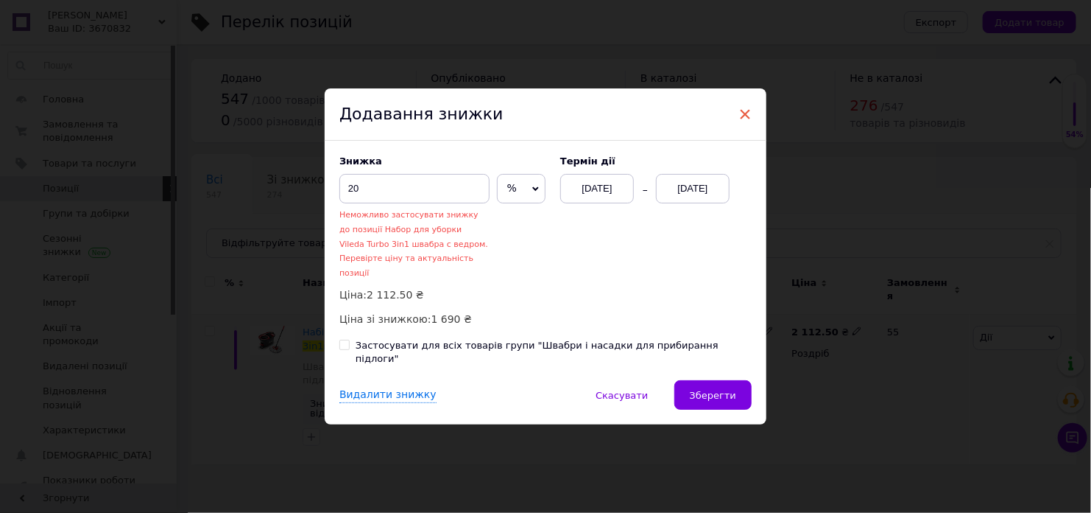
click at [739, 124] on span "×" at bounding box center [745, 114] width 13 height 25
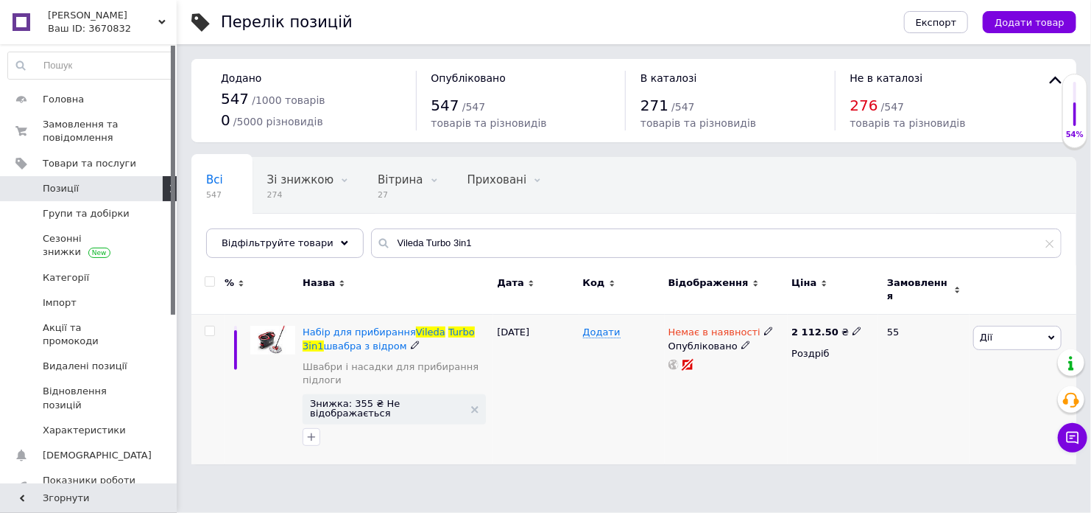
click at [764, 326] on icon at bounding box center [768, 330] width 9 height 9
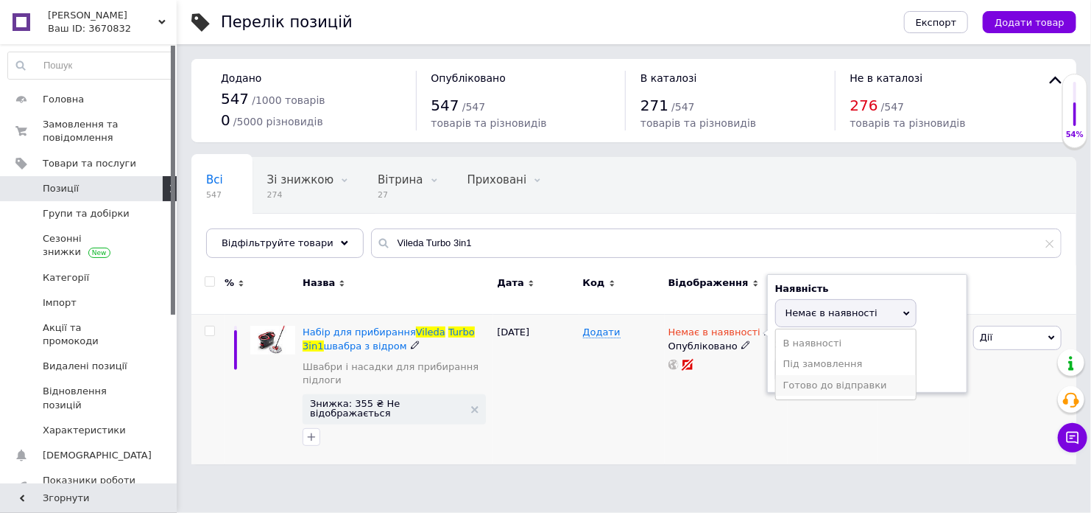
click at [806, 375] on li "Готово до відправки" at bounding box center [846, 385] width 140 height 21
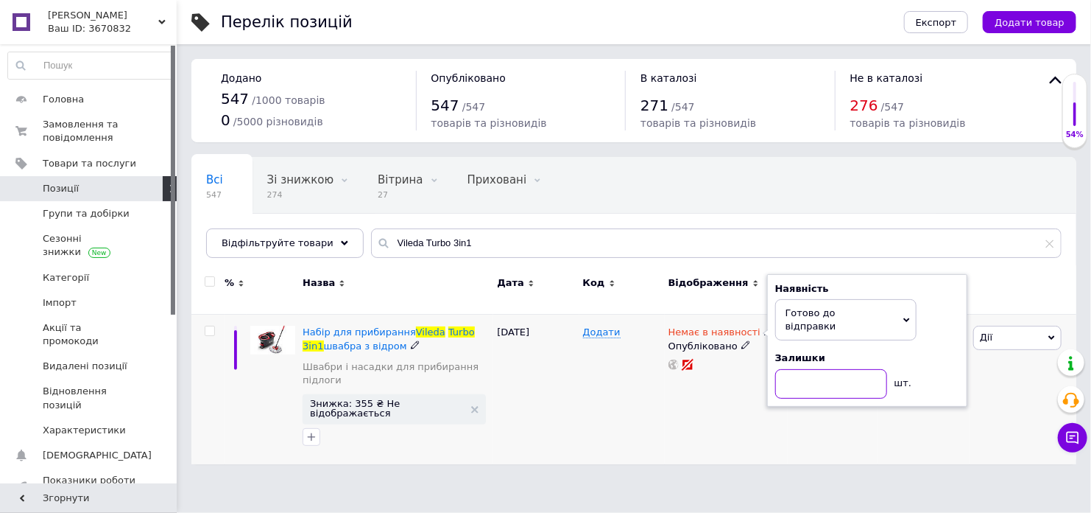
click at [806, 371] on input at bounding box center [831, 383] width 112 height 29
type input "5"
click at [803, 407] on div "2 112.50 ₴ Роздріб" at bounding box center [833, 389] width 91 height 150
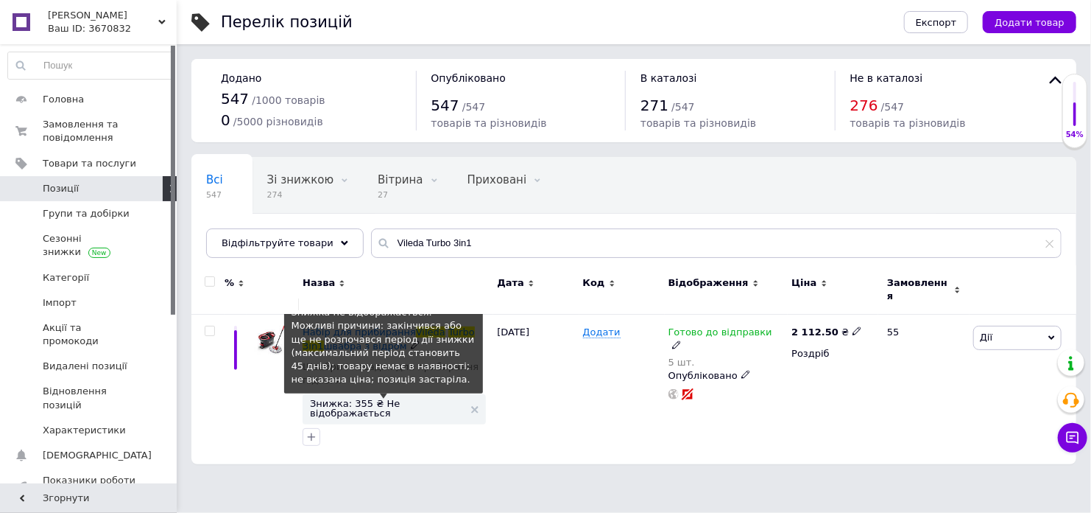
click at [343, 398] on span "Знижка: 355 ₴ Не відображається" at bounding box center [387, 407] width 154 height 19
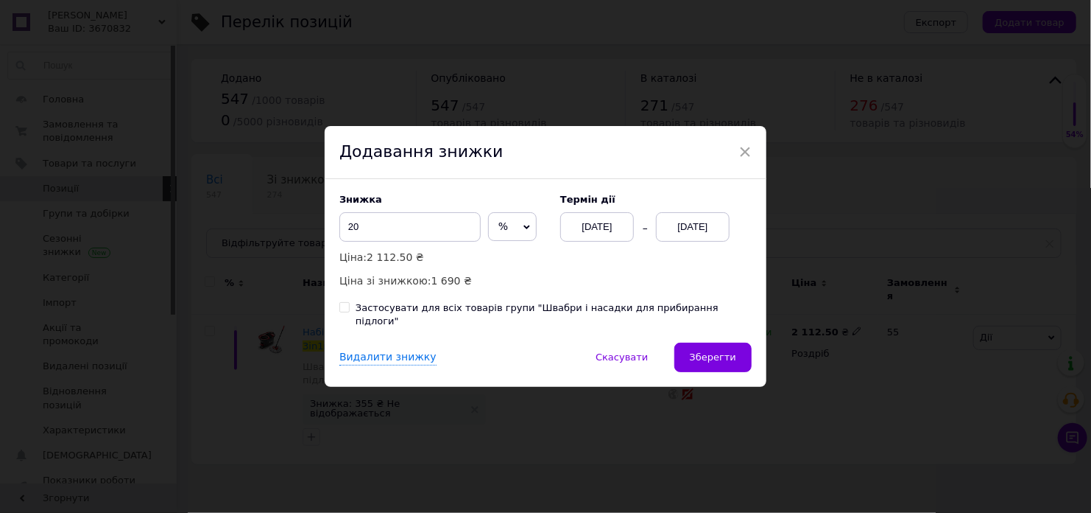
click at [695, 231] on div "[DATE]" at bounding box center [693, 226] width 74 height 29
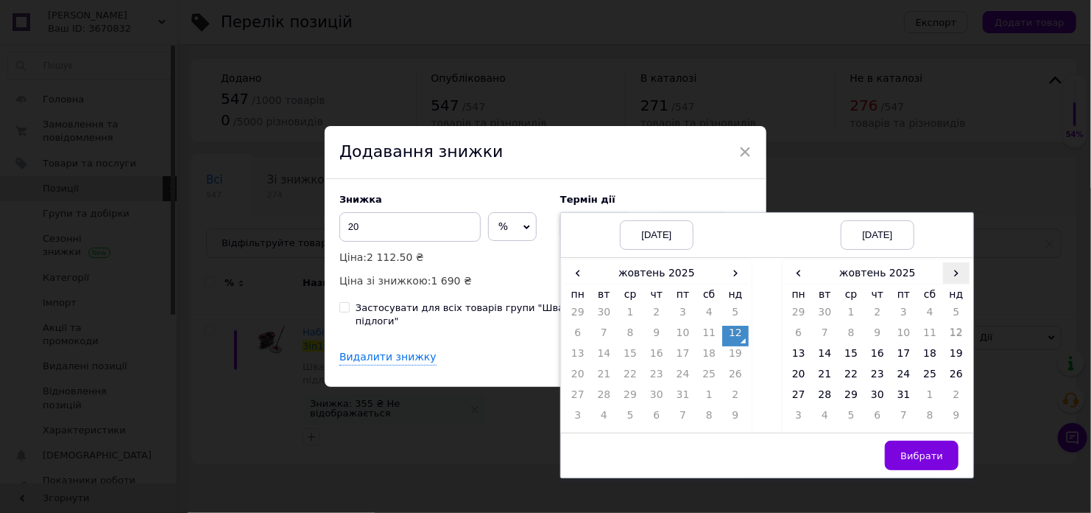
click at [957, 284] on span "›" at bounding box center [956, 272] width 27 height 21
click at [828, 408] on td "25" at bounding box center [825, 397] width 27 height 21
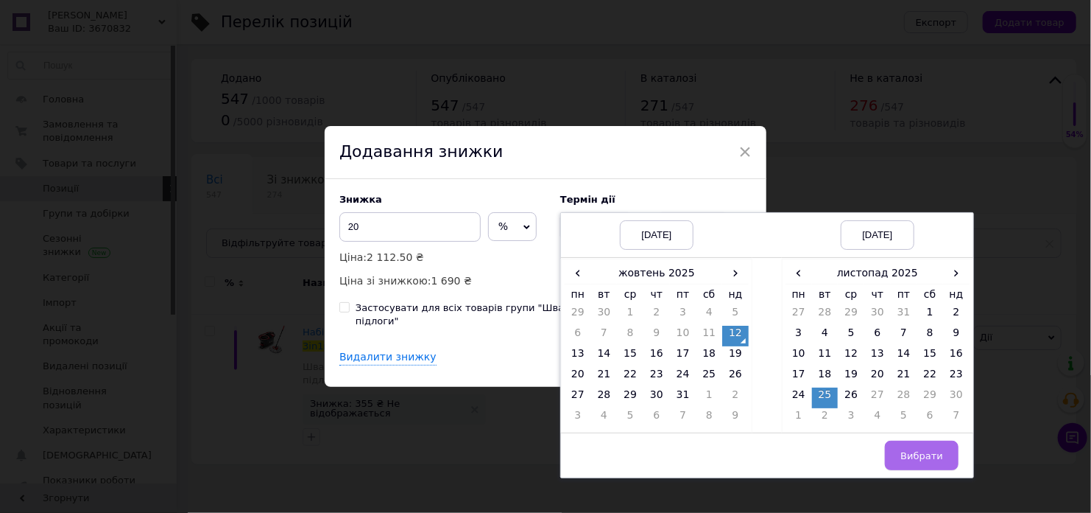
click at [927, 454] on button "Вибрати" at bounding box center [922, 454] width 74 height 29
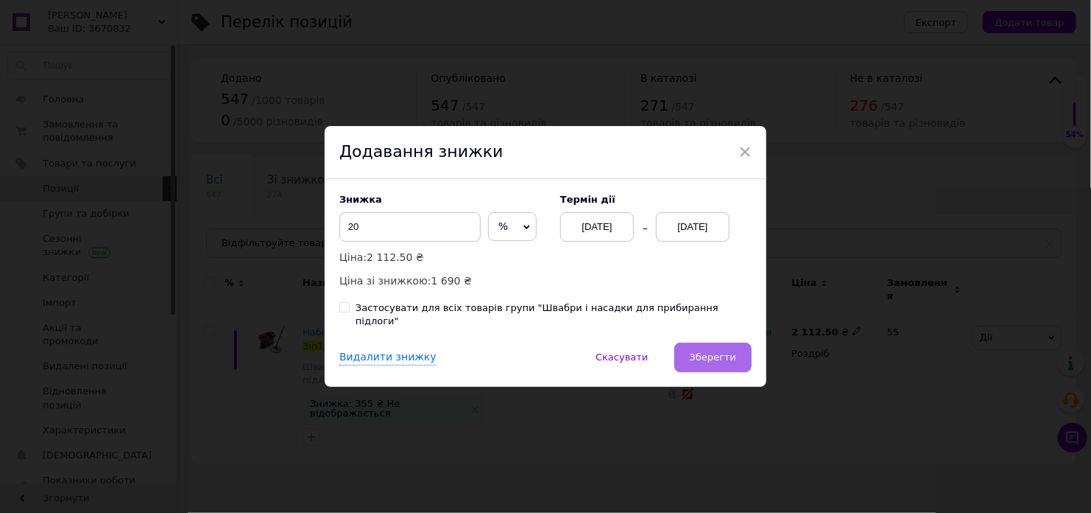
click at [721, 351] on span "Зберегти" at bounding box center [713, 356] width 46 height 11
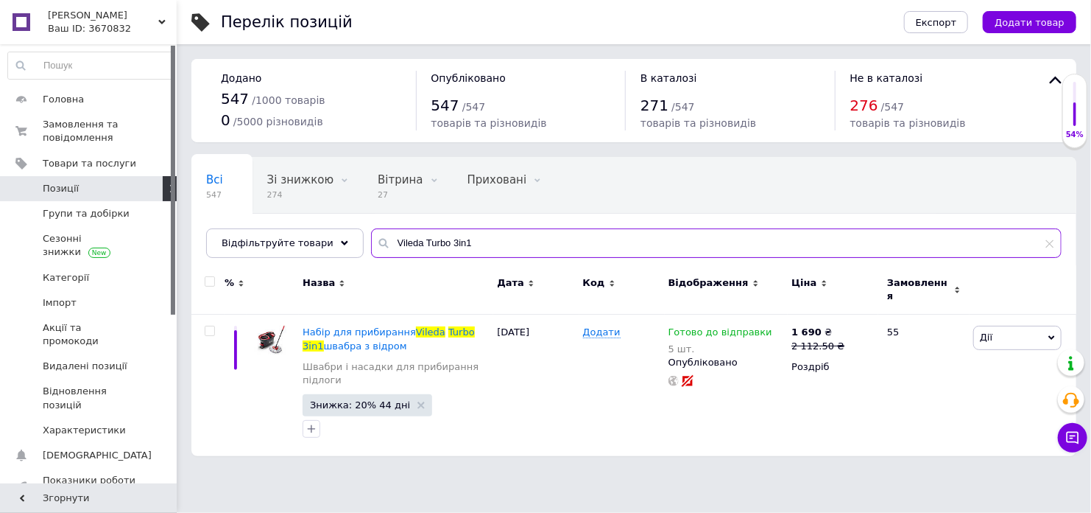
click at [429, 247] on input "Vileda Turbo 3in1" at bounding box center [716, 242] width 691 height 29
paste input "[PERSON_NAME] EKG009"
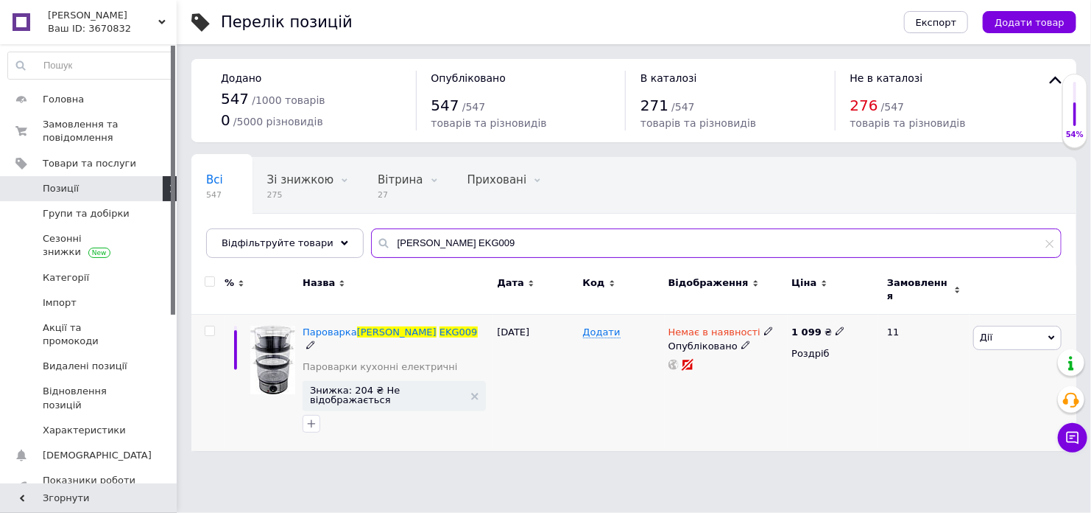
type input "[PERSON_NAME] EKG009"
click at [836, 326] on icon at bounding box center [840, 330] width 9 height 9
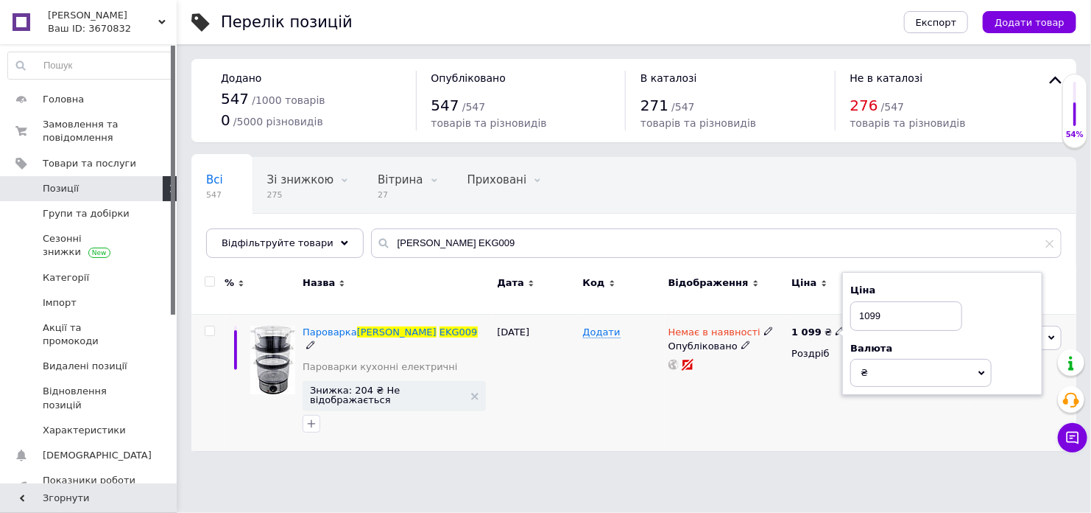
click at [836, 326] on icon at bounding box center [840, 330] width 9 height 9
click at [868, 312] on input "1099" at bounding box center [907, 315] width 112 height 29
type input "1131.25"
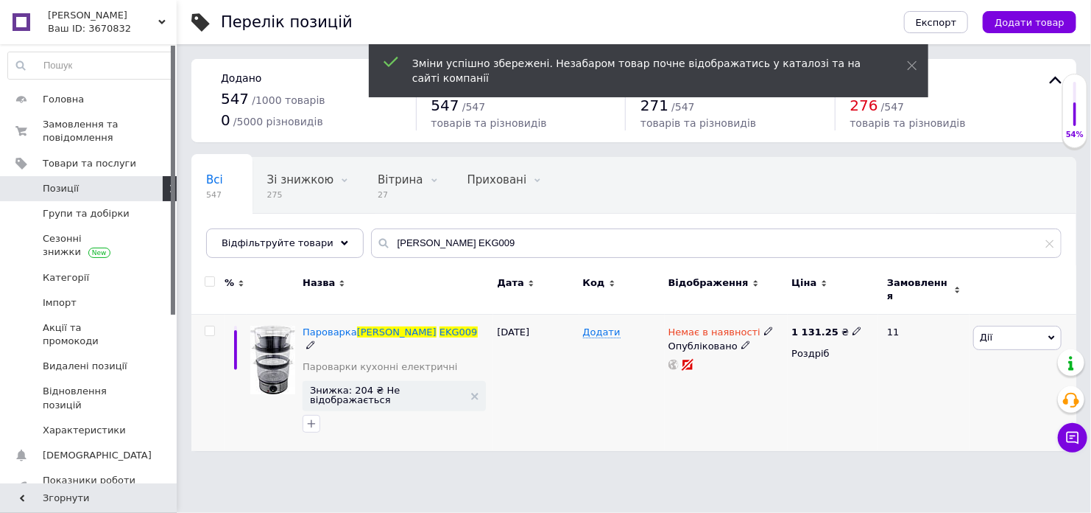
click at [764, 326] on icon at bounding box center [768, 330] width 9 height 9
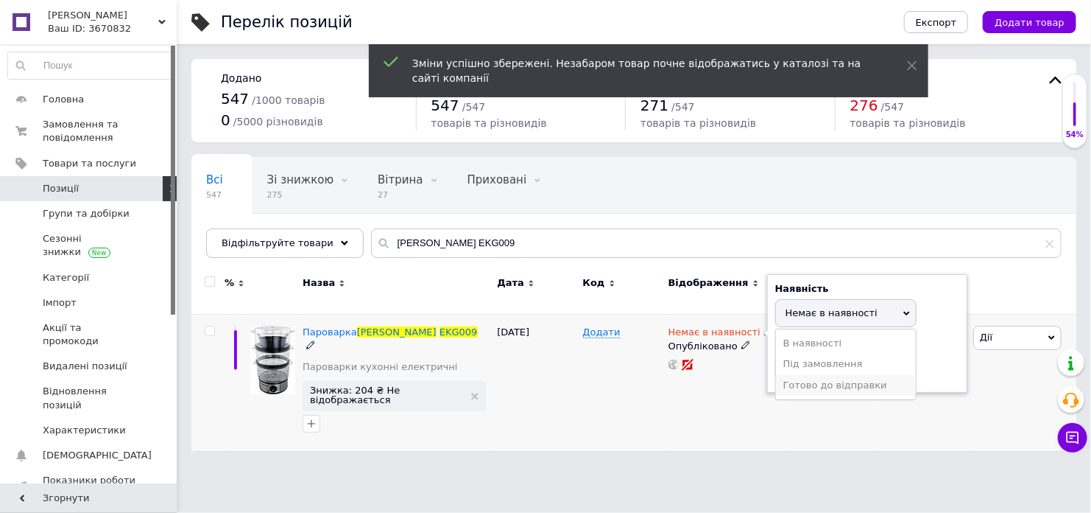
click at [809, 378] on li "Готово до відправки" at bounding box center [846, 385] width 140 height 21
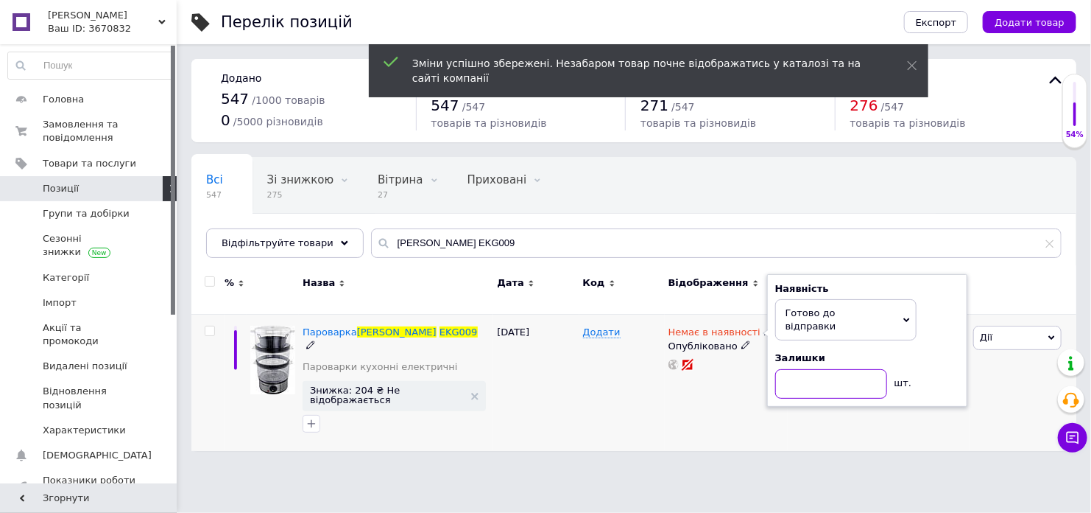
click at [809, 370] on input at bounding box center [831, 383] width 112 height 29
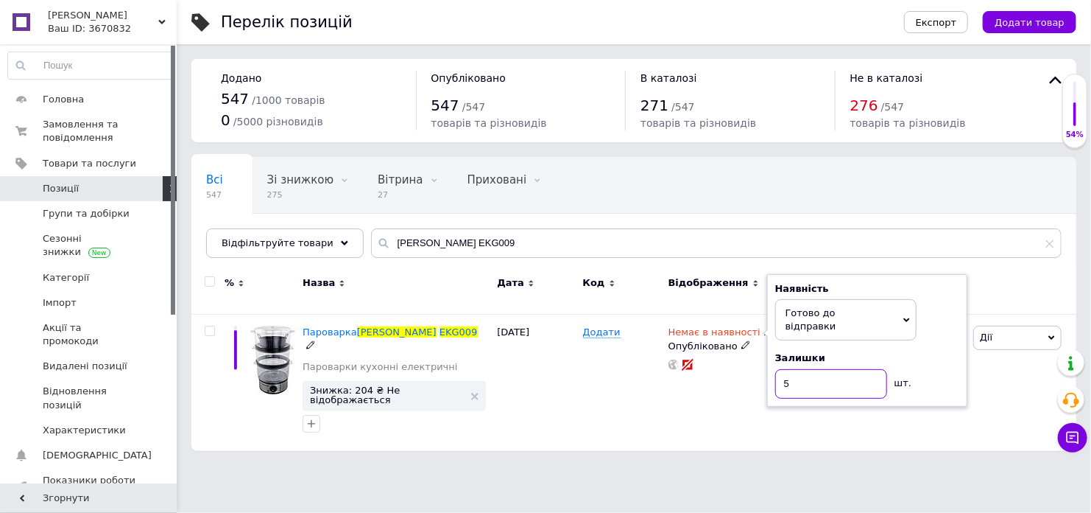
type input "5"
click at [789, 401] on div "1 131.25 ₴ Роздріб" at bounding box center [833, 382] width 91 height 136
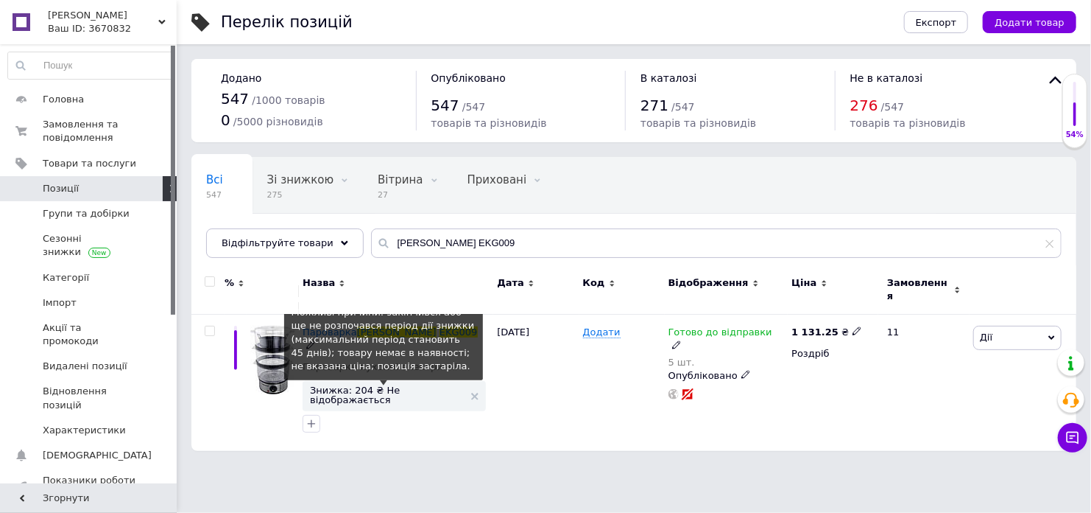
click at [391, 385] on span "Знижка: 204 ₴ Не відображається" at bounding box center [387, 394] width 154 height 19
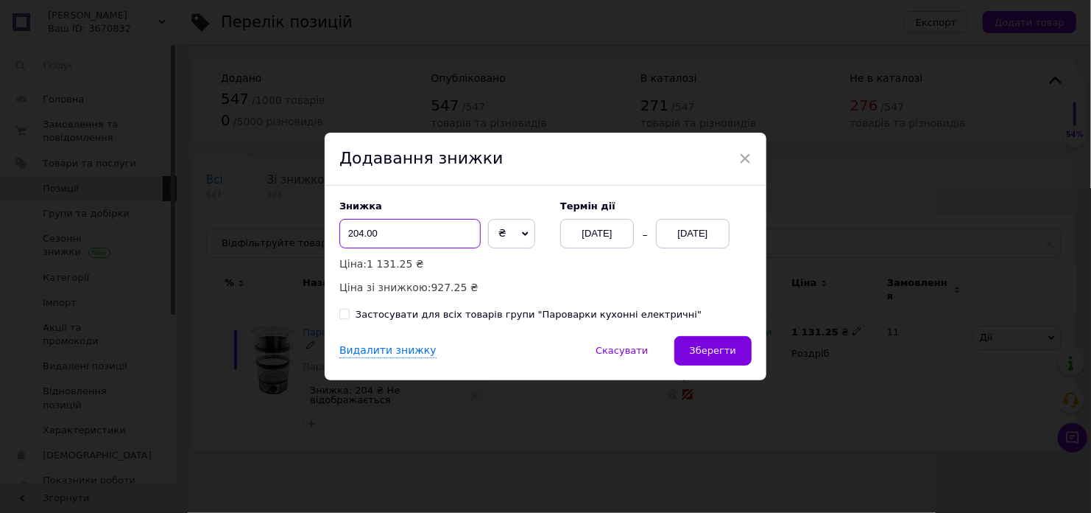
click at [427, 239] on input "204.00" at bounding box center [410, 233] width 141 height 29
type input "20"
click at [503, 233] on span "₴" at bounding box center [511, 233] width 47 height 29
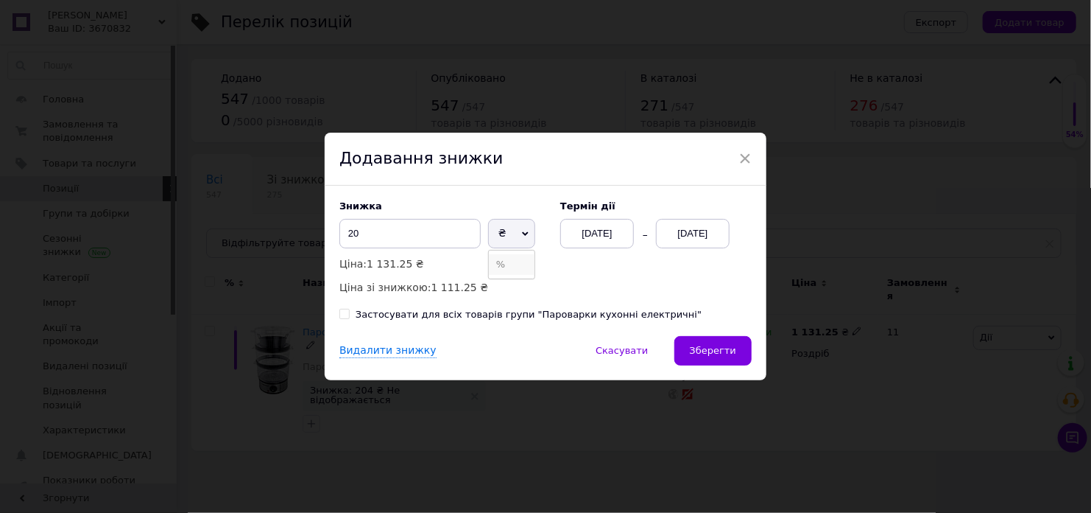
click at [502, 257] on li "%" at bounding box center [512, 264] width 46 height 21
click at [683, 239] on div "[DATE]" at bounding box center [693, 233] width 74 height 29
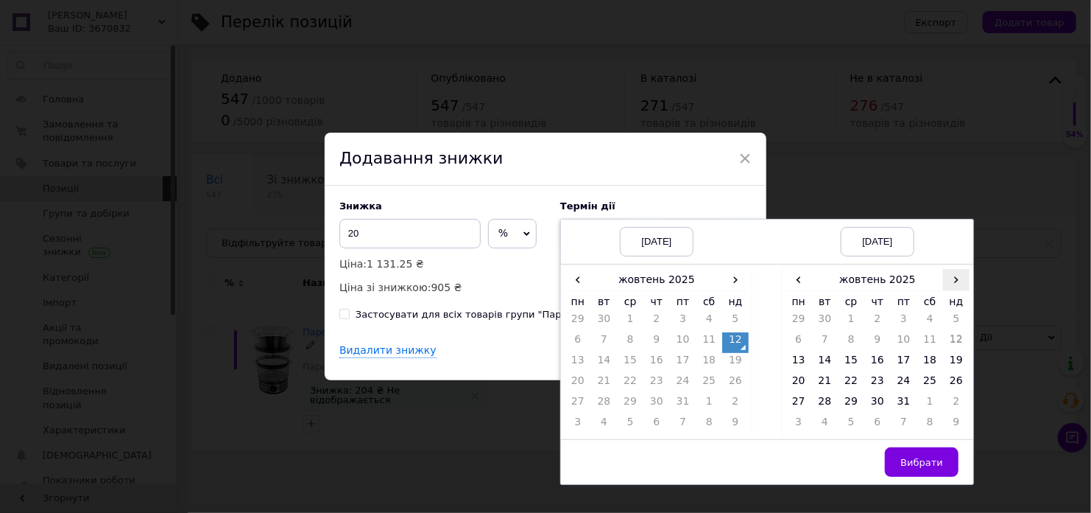
click at [952, 280] on span "›" at bounding box center [956, 279] width 27 height 21
click at [826, 409] on td "25" at bounding box center [825, 404] width 27 height 21
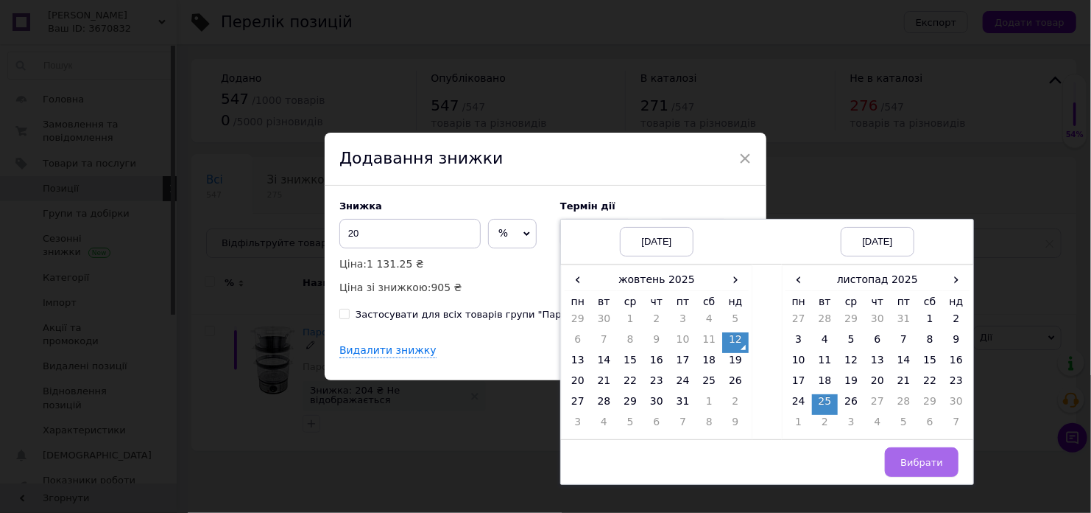
click at [907, 454] on button "Вибрати" at bounding box center [922, 461] width 74 height 29
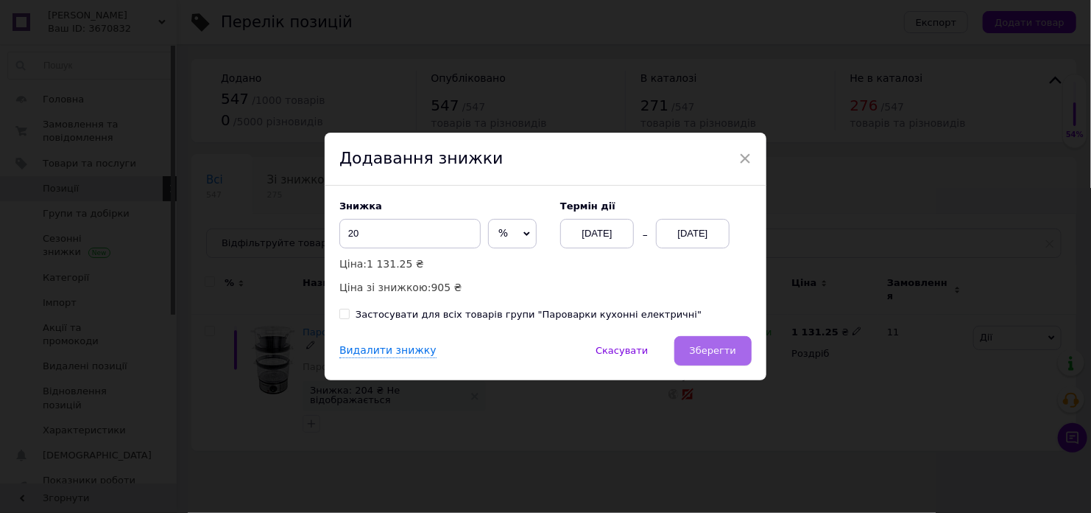
click at [731, 353] on span "Зберегти" at bounding box center [713, 350] width 46 height 11
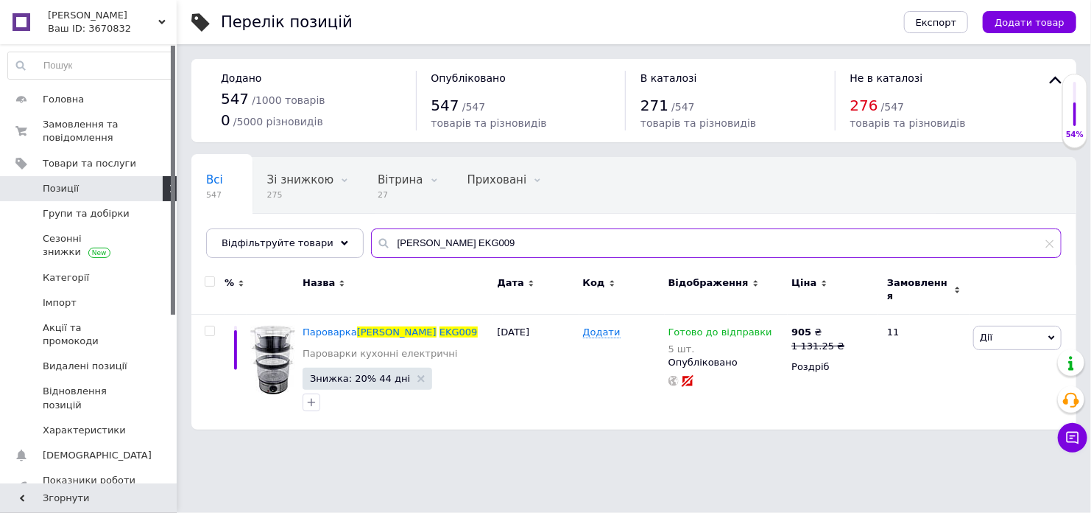
click at [421, 242] on input "[PERSON_NAME] EKG009" at bounding box center [716, 242] width 691 height 29
paste input "[PERSON_NAME] AD 3038"
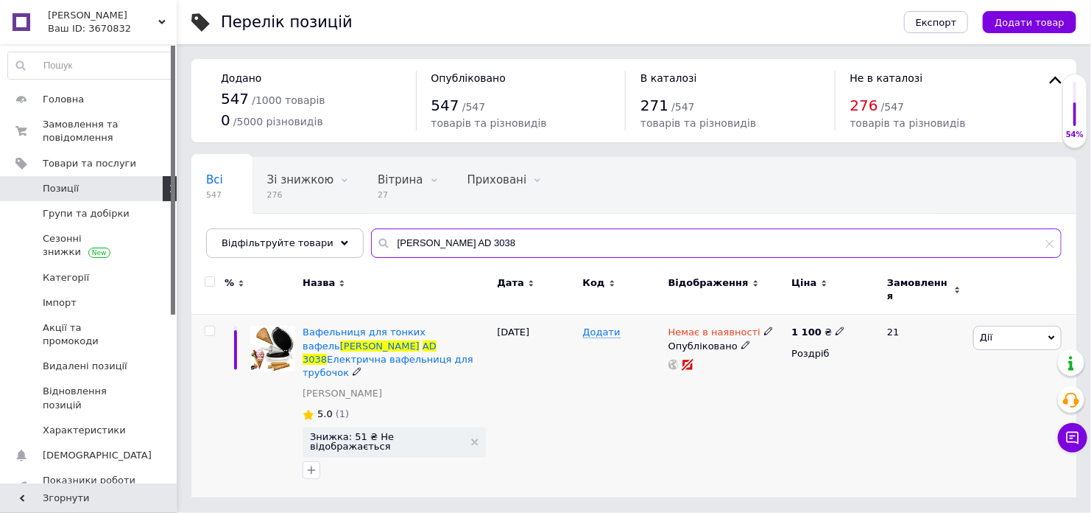
type input "[PERSON_NAME] AD 3038"
click at [764, 326] on icon at bounding box center [768, 330] width 9 height 9
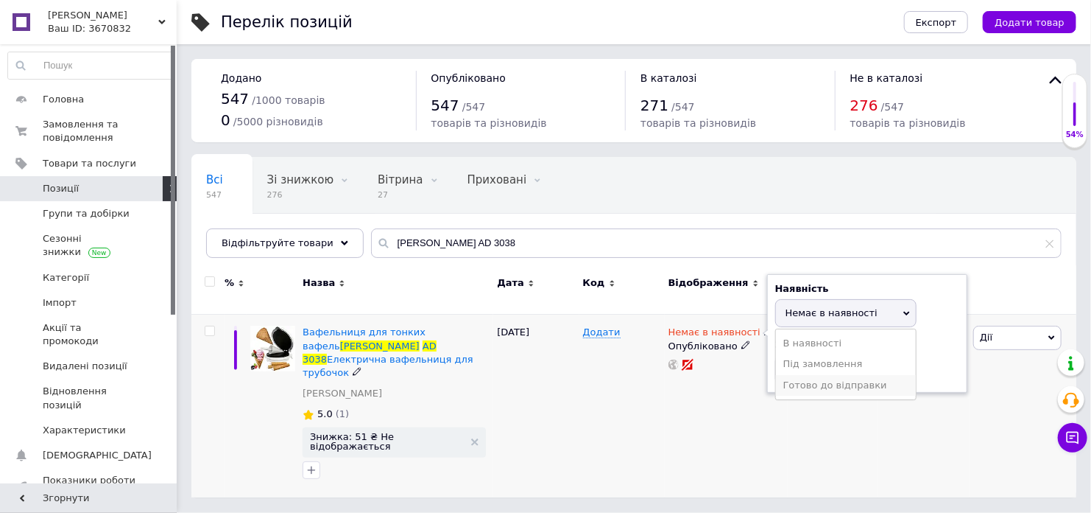
click at [803, 375] on li "Готово до відправки" at bounding box center [846, 385] width 140 height 21
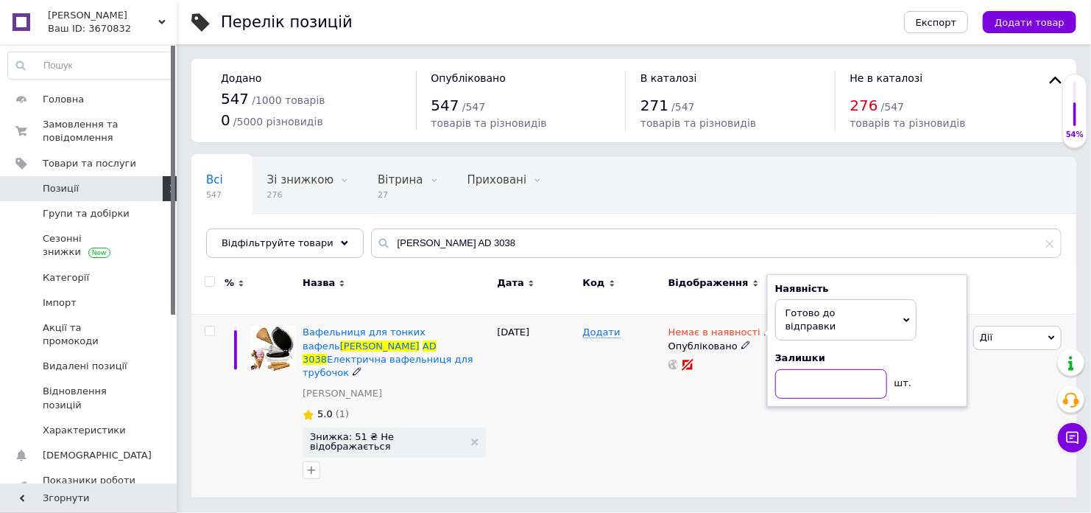
click at [803, 369] on input at bounding box center [831, 383] width 112 height 29
type input "5"
click at [809, 394] on div "1 100 ₴ Роздріб" at bounding box center [833, 405] width 91 height 183
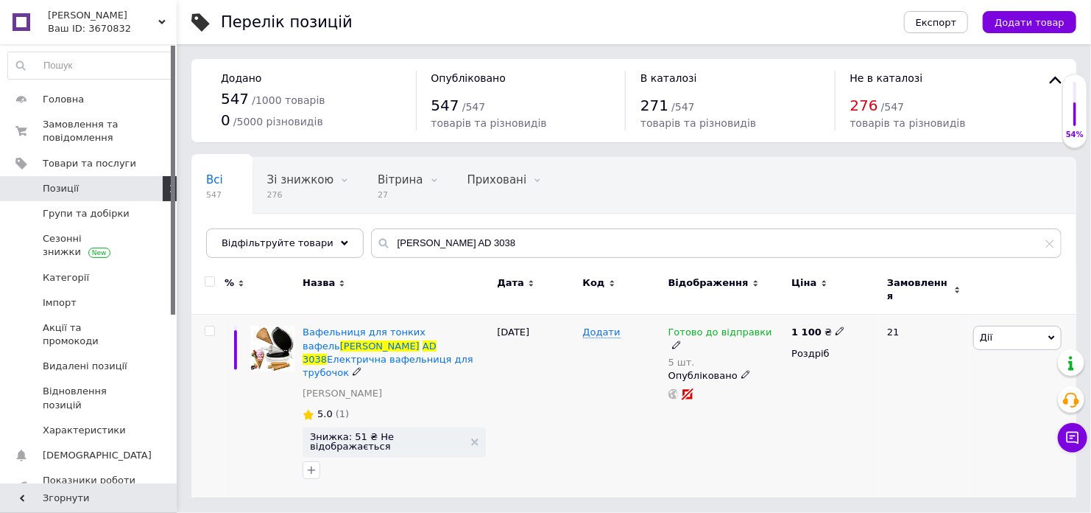
click at [832, 328] on div "1 100 ₴" at bounding box center [819, 332] width 54 height 13
click at [836, 326] on icon at bounding box center [840, 330] width 9 height 9
click at [865, 303] on input "1100" at bounding box center [907, 315] width 112 height 29
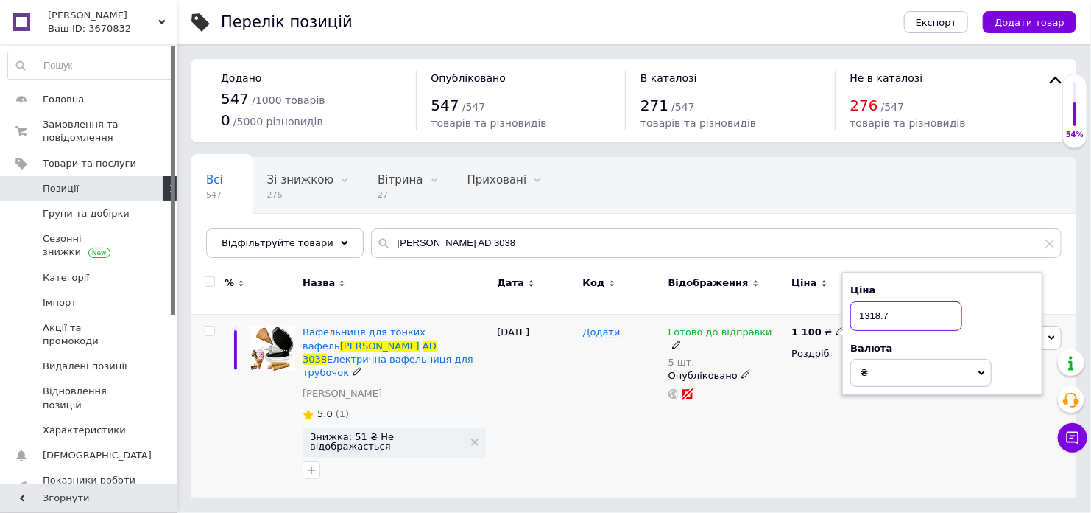
type input "1318.75"
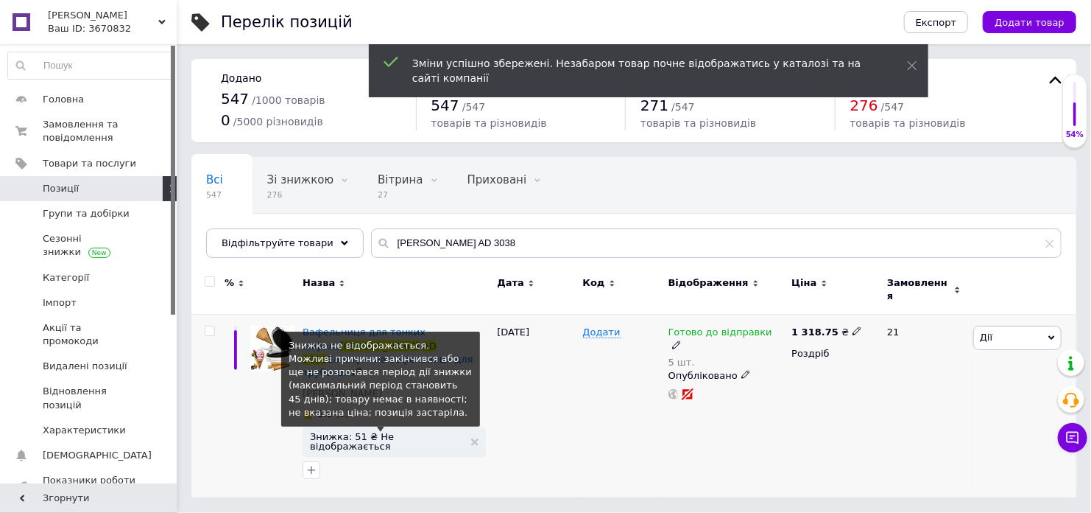
click at [327, 432] on span "Знижка: 51 ₴ Не відображається" at bounding box center [387, 441] width 154 height 19
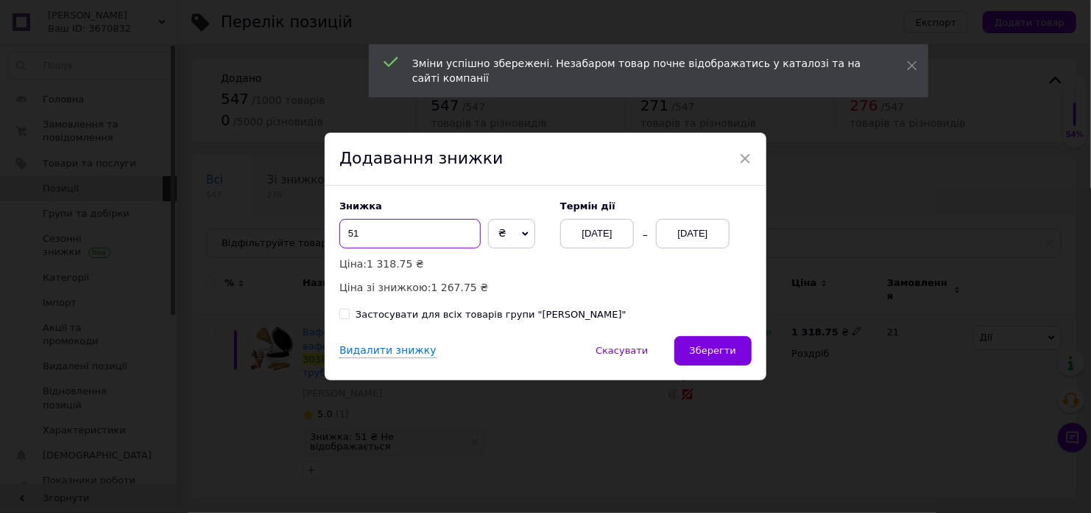
click at [365, 239] on input "51" at bounding box center [410, 233] width 141 height 29
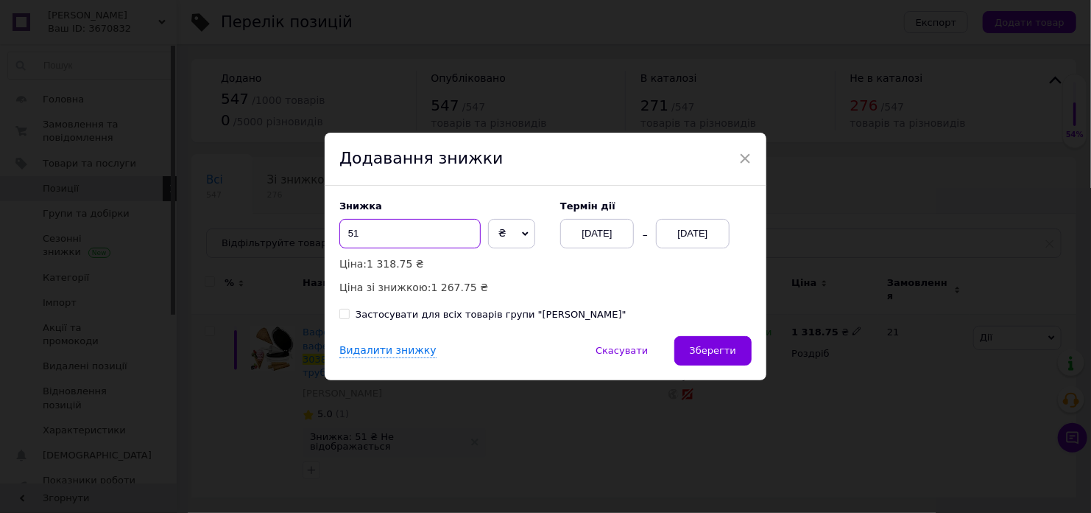
click at [365, 239] on input "51" at bounding box center [410, 233] width 141 height 29
type input "20"
click at [504, 231] on span "₴" at bounding box center [511, 233] width 47 height 29
click at [504, 260] on li "%" at bounding box center [512, 264] width 46 height 21
click at [623, 228] on div "[DATE]" at bounding box center [597, 233] width 74 height 29
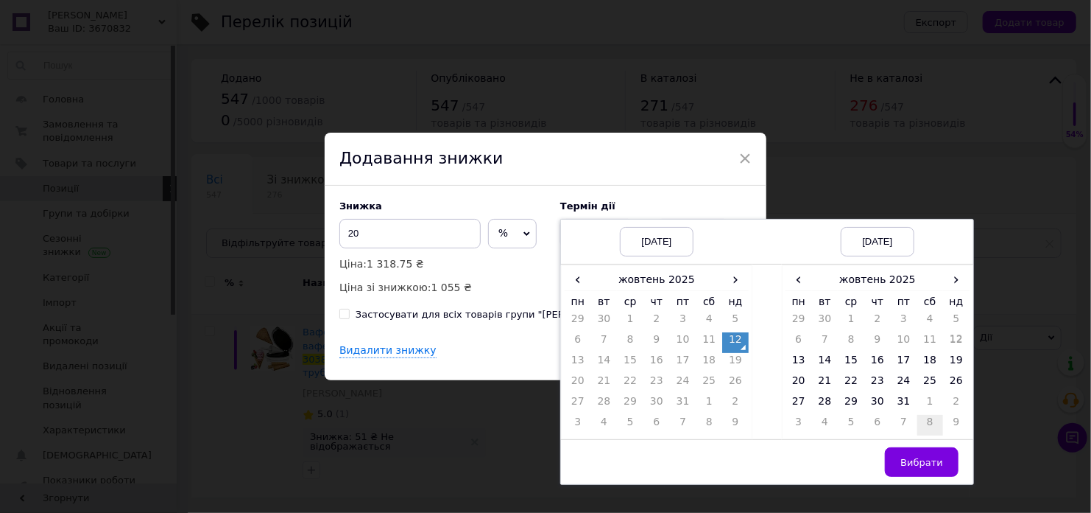
click at [930, 416] on td "8" at bounding box center [931, 425] width 27 height 21
click at [828, 407] on td "25" at bounding box center [825, 404] width 27 height 21
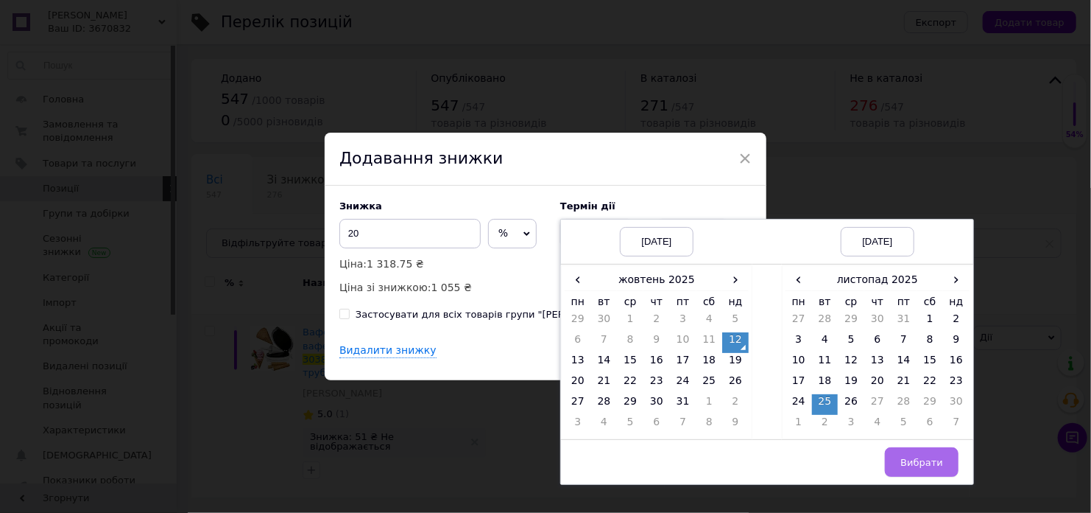
click at [910, 457] on span "Вибрати" at bounding box center [922, 462] width 43 height 11
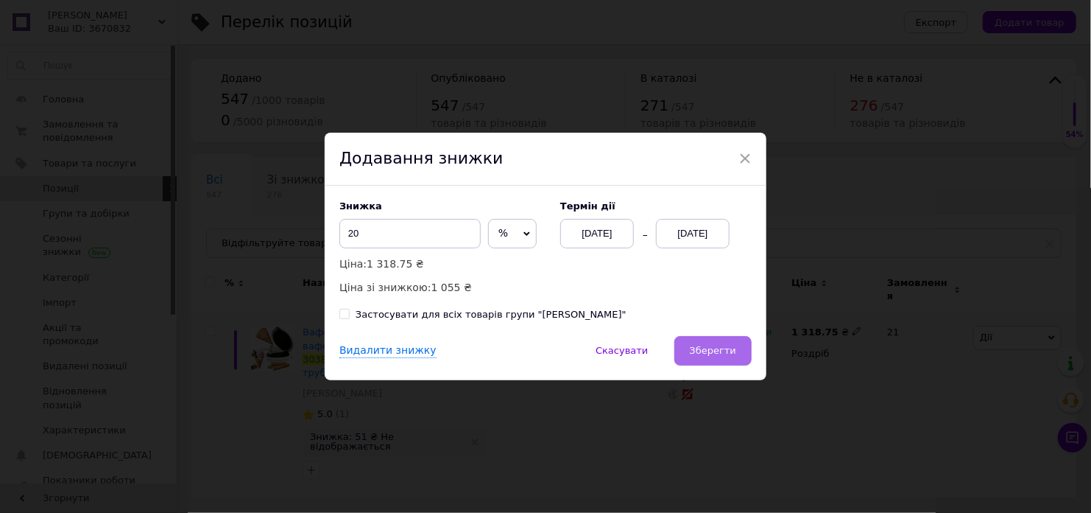
click at [733, 351] on span "Зберегти" at bounding box center [713, 350] width 46 height 11
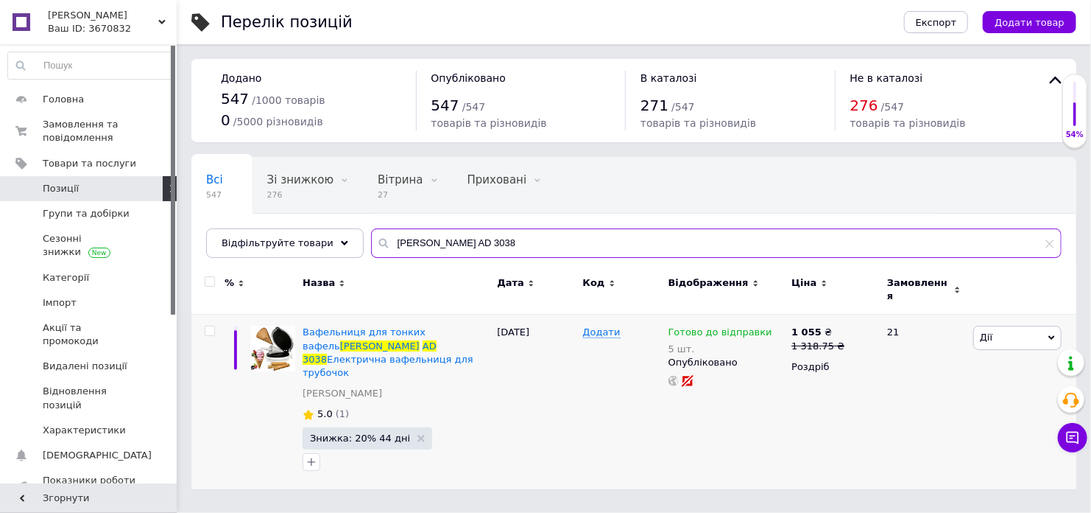
click at [415, 243] on input "[PERSON_NAME] AD 3038" at bounding box center [716, 242] width 691 height 29
paste input "насосом Bigstren 22479"
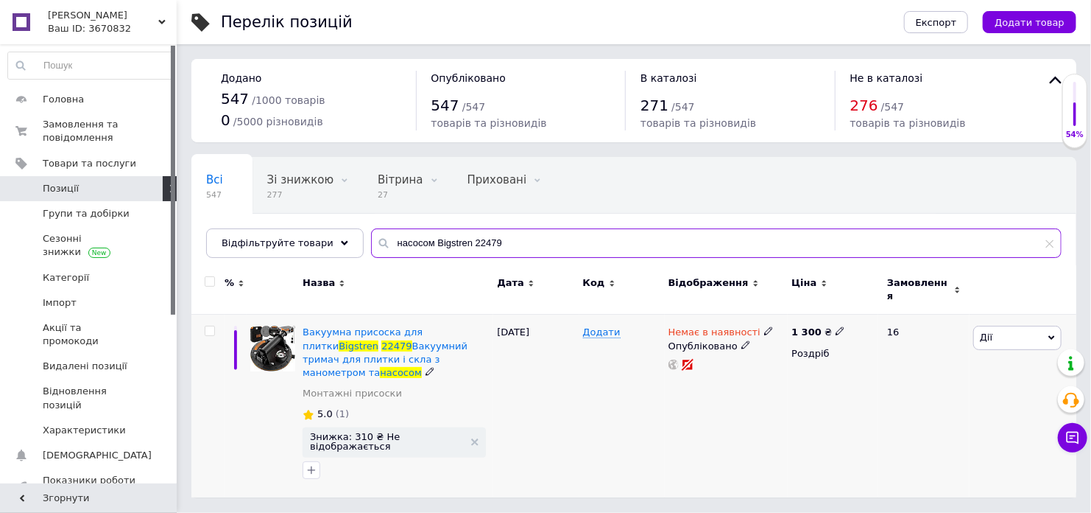
type input "насосом Bigstren 22479"
click at [836, 326] on icon at bounding box center [840, 330] width 9 height 9
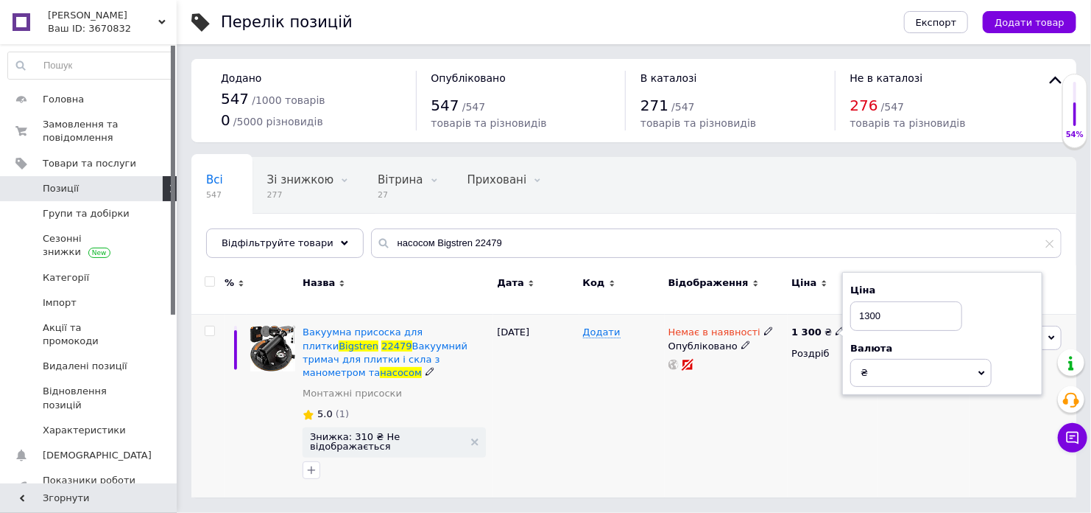
click at [869, 310] on input "1300" at bounding box center [907, 315] width 112 height 29
type input "1237.5"
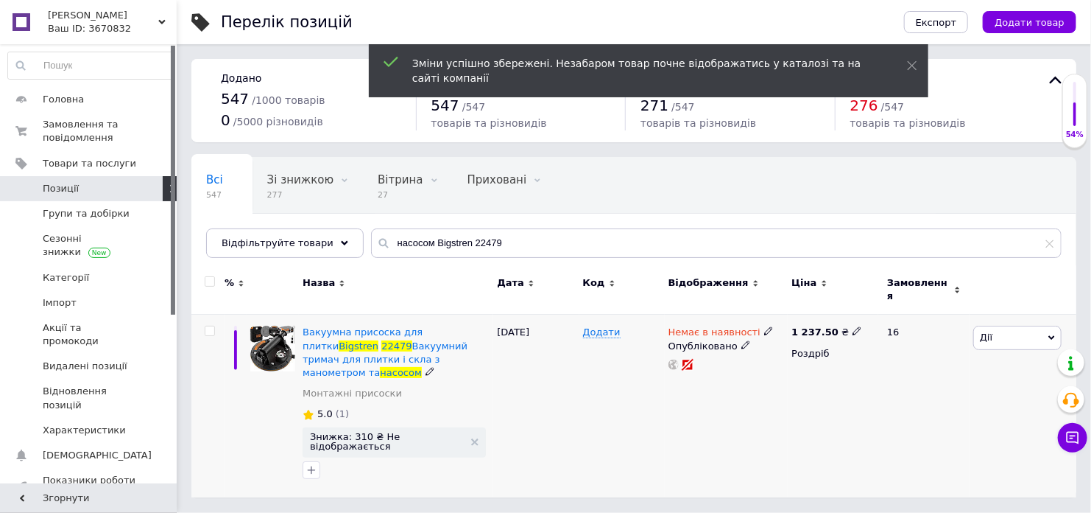
click at [764, 326] on icon at bounding box center [768, 330] width 9 height 9
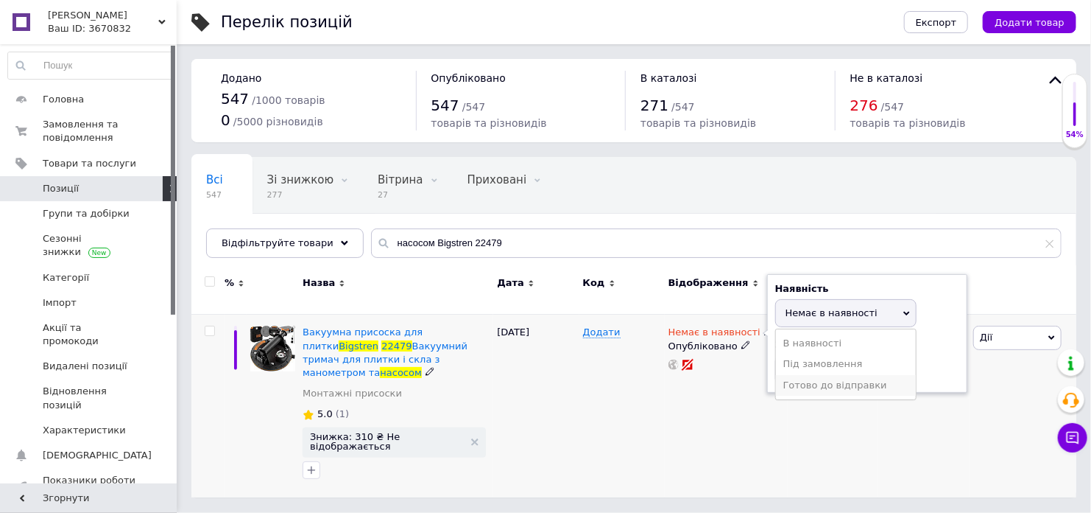
click at [808, 375] on li "Готово до відправки" at bounding box center [846, 385] width 140 height 21
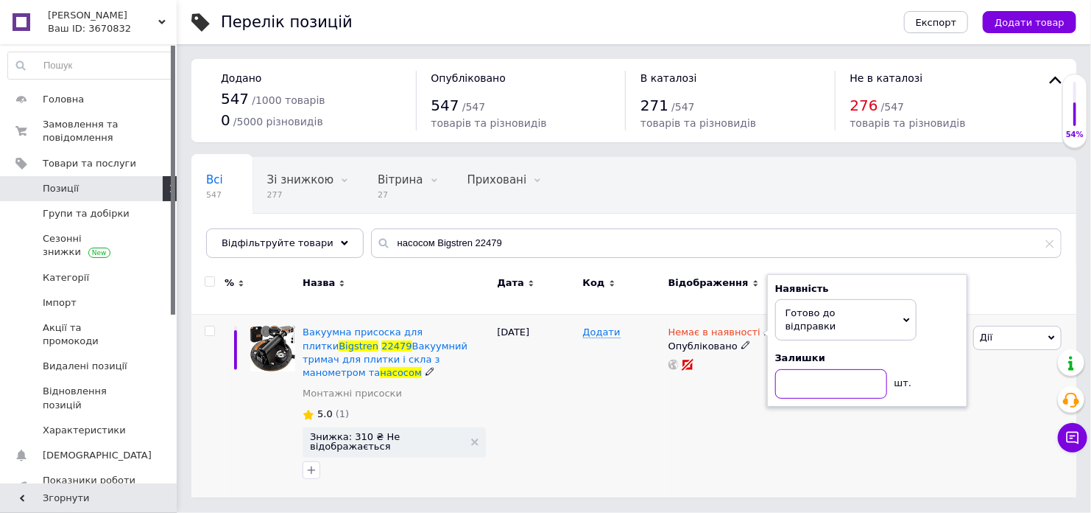
click at [808, 374] on input at bounding box center [831, 383] width 112 height 29
type input "5"
click at [805, 410] on div "1 237.50 ₴ Роздріб" at bounding box center [833, 405] width 91 height 183
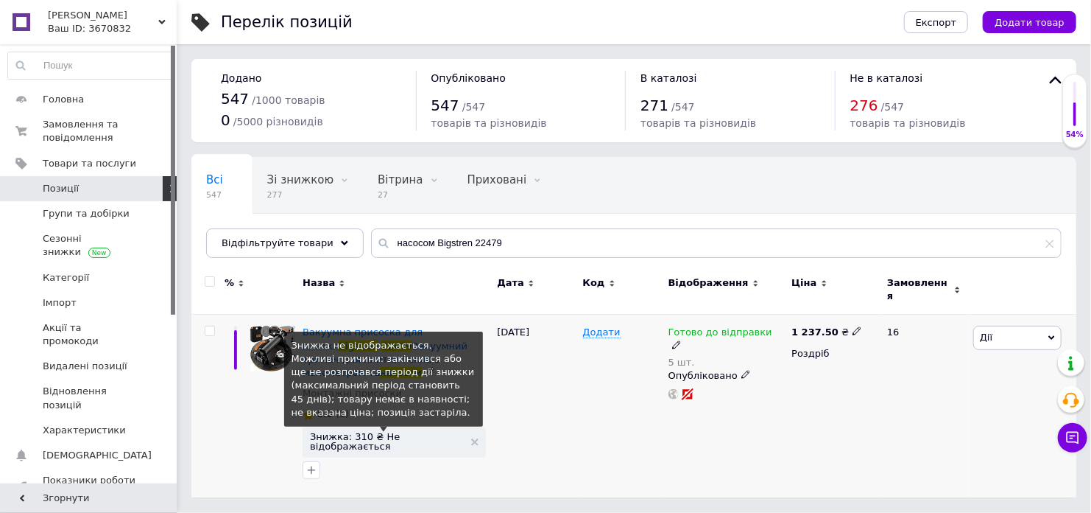
click at [384, 432] on span "Знижка: 310 ₴ Не відображається" at bounding box center [387, 441] width 154 height 19
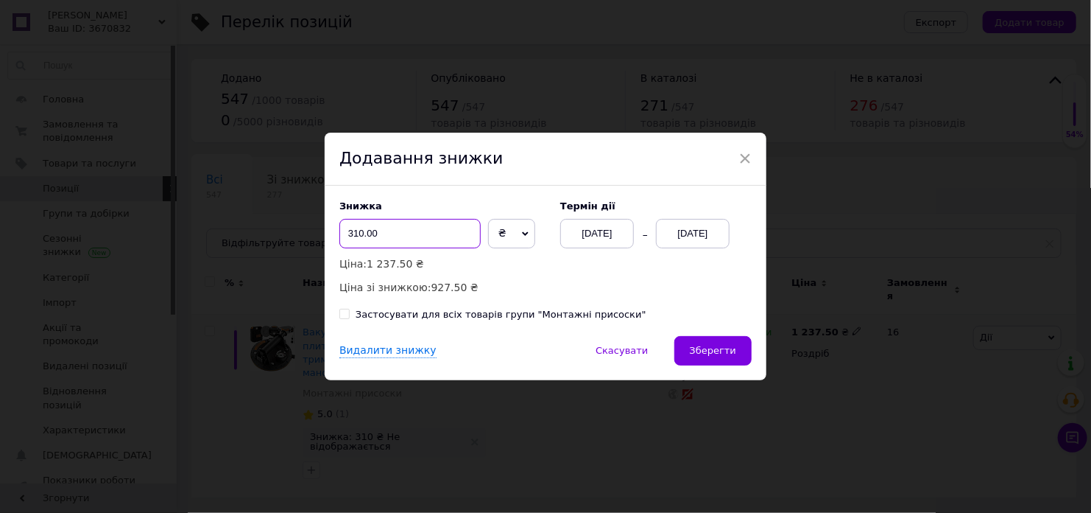
click at [420, 245] on input "310.00" at bounding box center [410, 233] width 141 height 29
type input "20"
click at [502, 237] on span "₴" at bounding box center [511, 233] width 47 height 29
click at [502, 258] on li "%" at bounding box center [512, 264] width 46 height 21
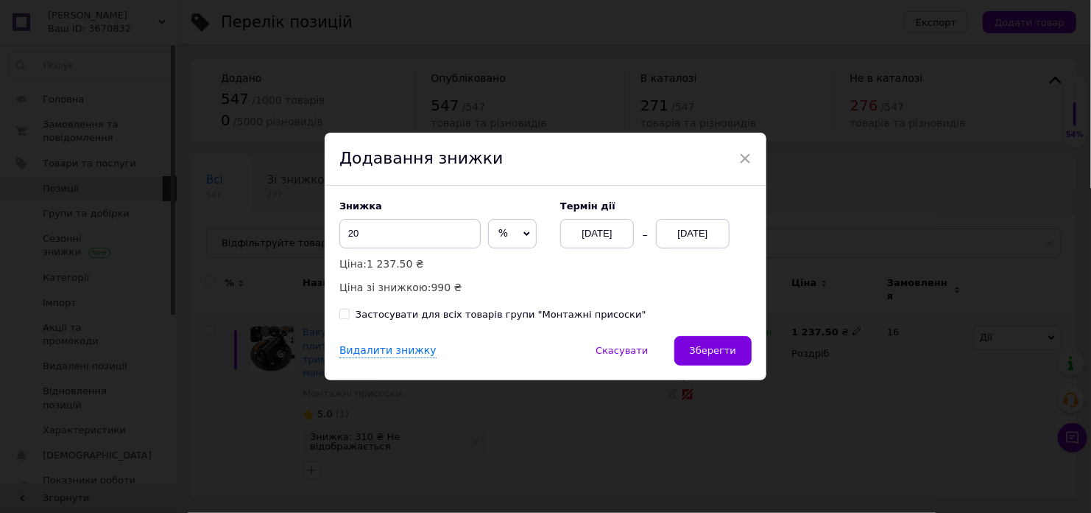
click at [680, 231] on div "[DATE]" at bounding box center [693, 233] width 74 height 29
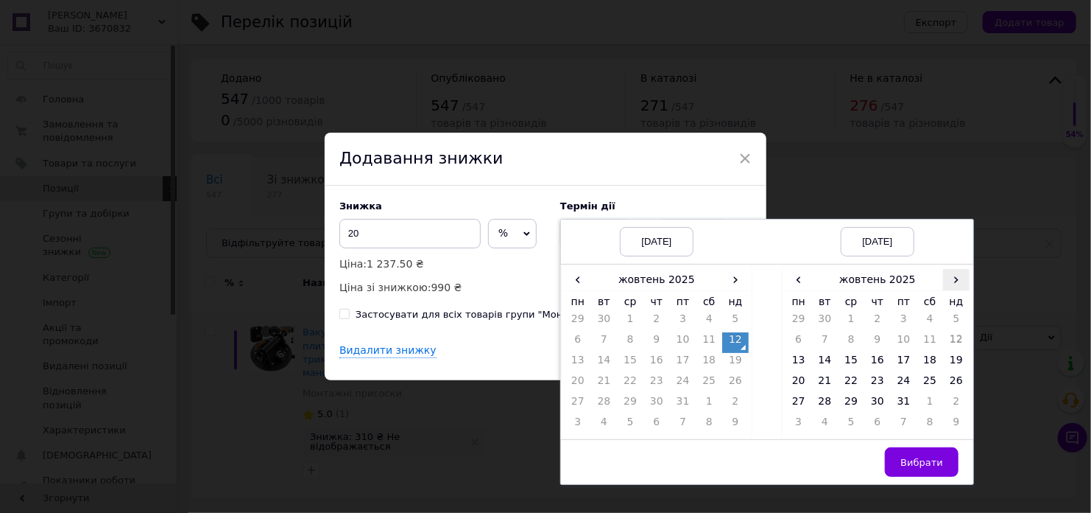
click at [960, 284] on span "›" at bounding box center [956, 279] width 27 height 21
click at [817, 409] on td "25" at bounding box center [825, 404] width 27 height 21
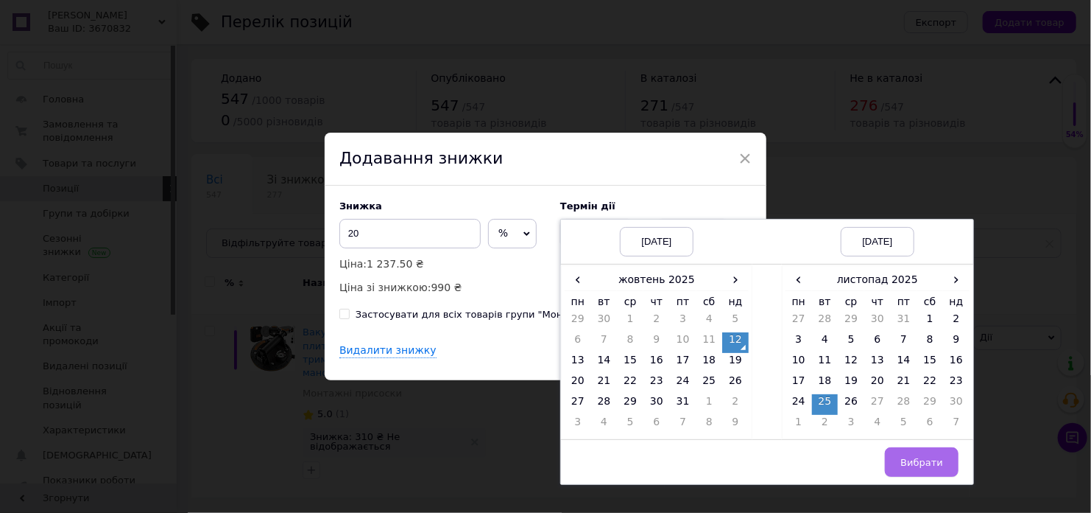
click at [912, 461] on span "Вибрати" at bounding box center [922, 462] width 43 height 11
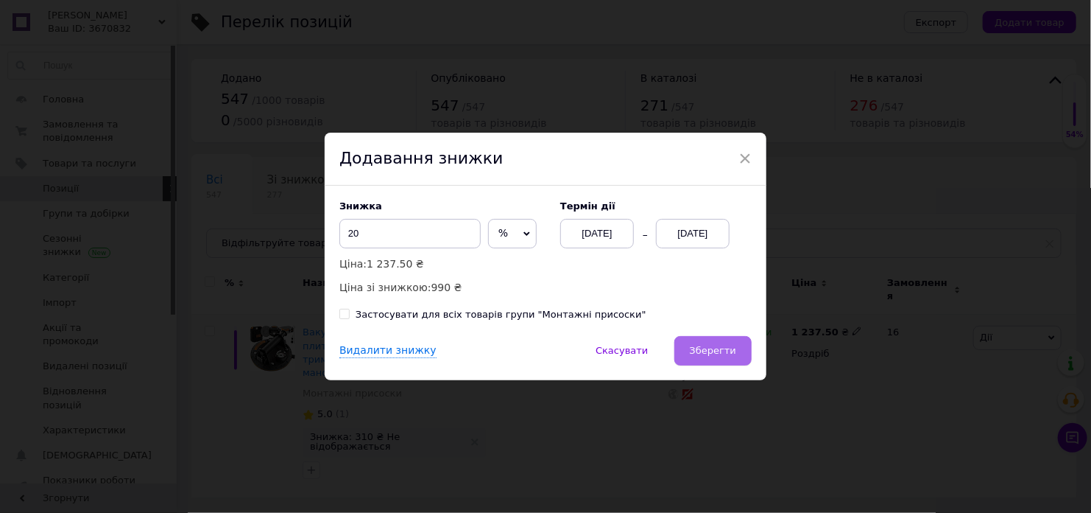
click at [737, 351] on button "Зберегти" at bounding box center [713, 350] width 77 height 29
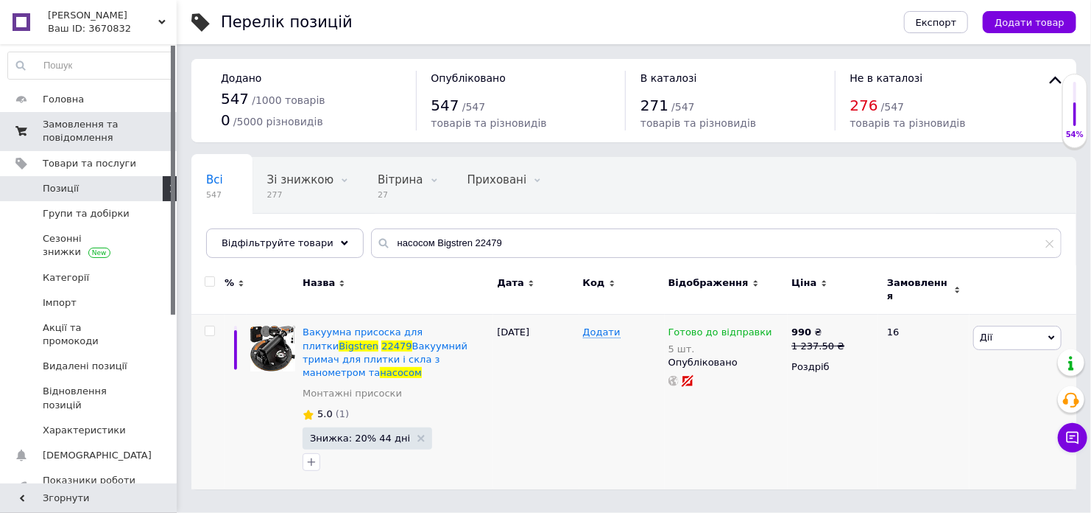
click at [99, 133] on span "Замовлення та повідомлення" at bounding box center [90, 131] width 94 height 27
